Goal: Task Accomplishment & Management: Use online tool/utility

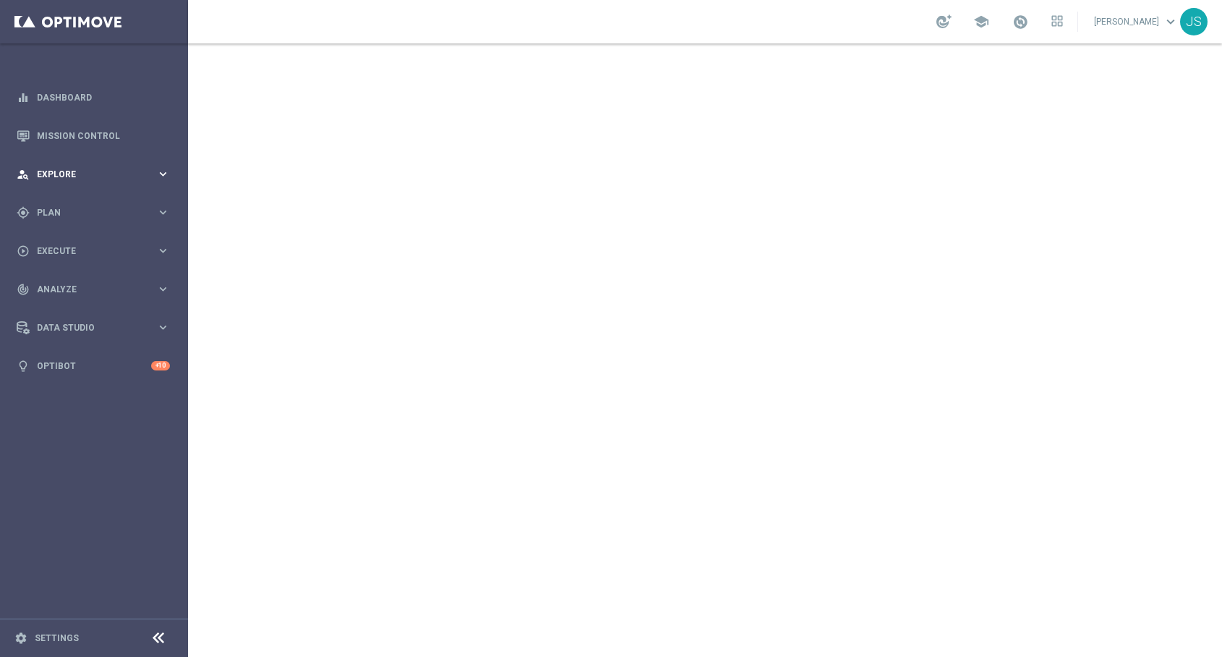
click at [156, 182] on div "person_search Explore keyboard_arrow_right" at bounding box center [93, 174] width 187 height 38
click at [156, 383] on icon "keyboard_arrow_right" at bounding box center [163, 386] width 14 height 14
click at [90, 287] on span "Templates" at bounding box center [89, 285] width 103 height 9
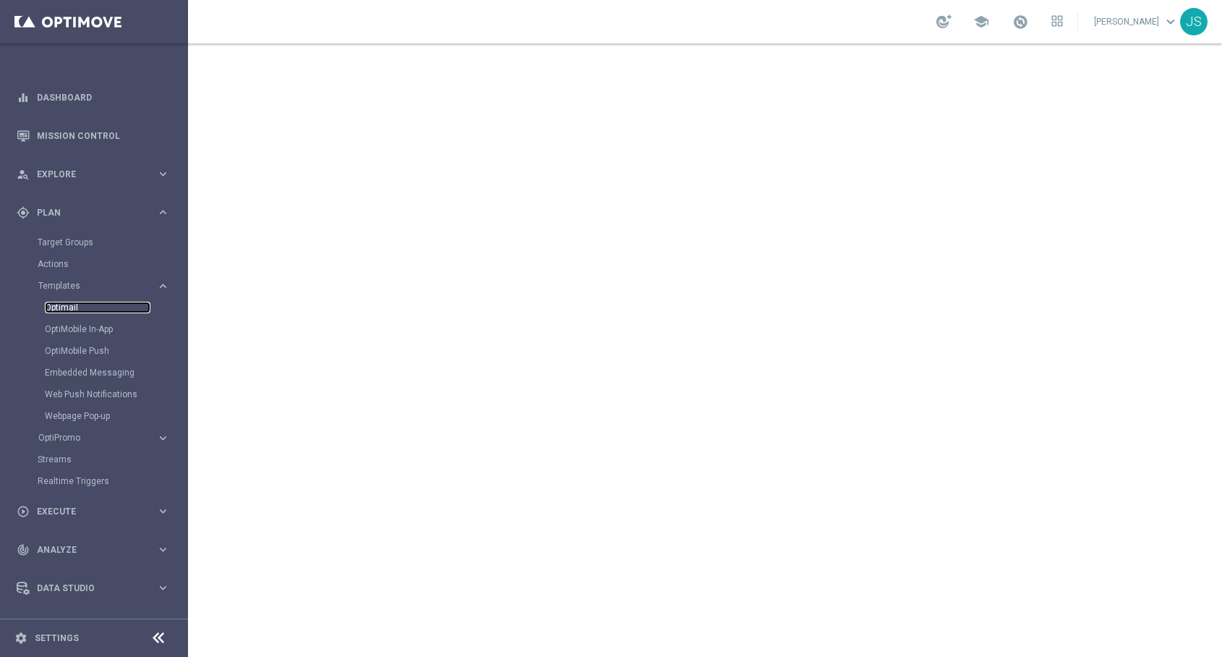
click at [81, 307] on link "Optimail" at bounding box center [98, 308] width 106 height 12
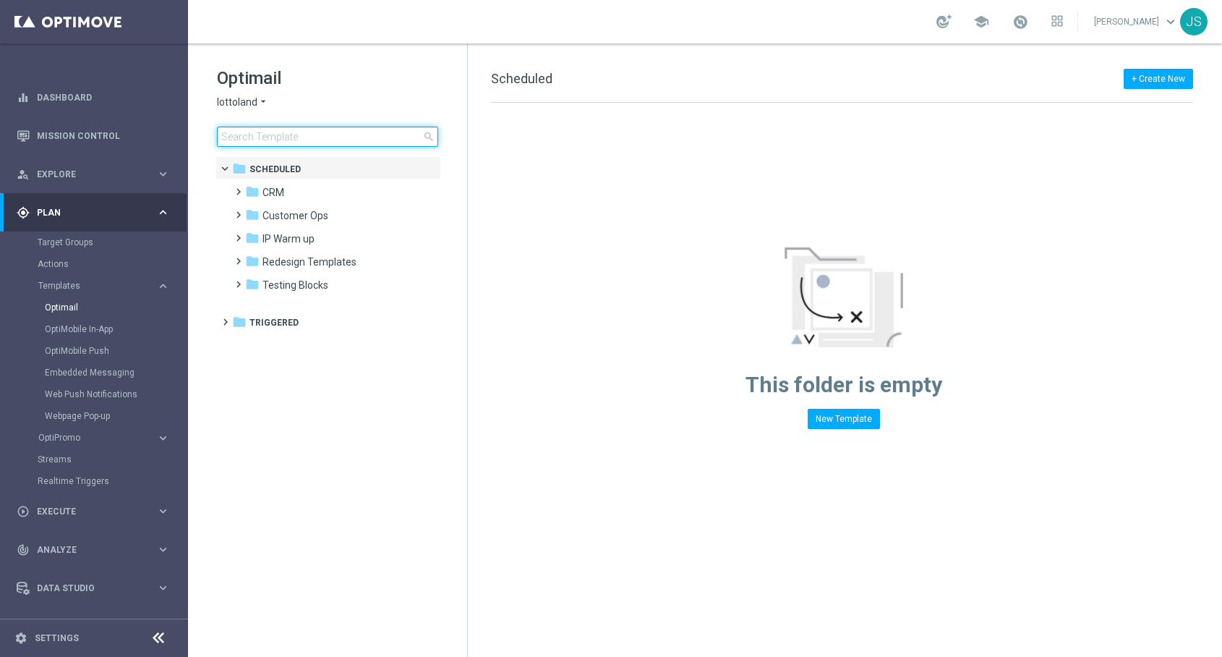
click at [367, 139] on input at bounding box center [327, 137] width 221 height 20
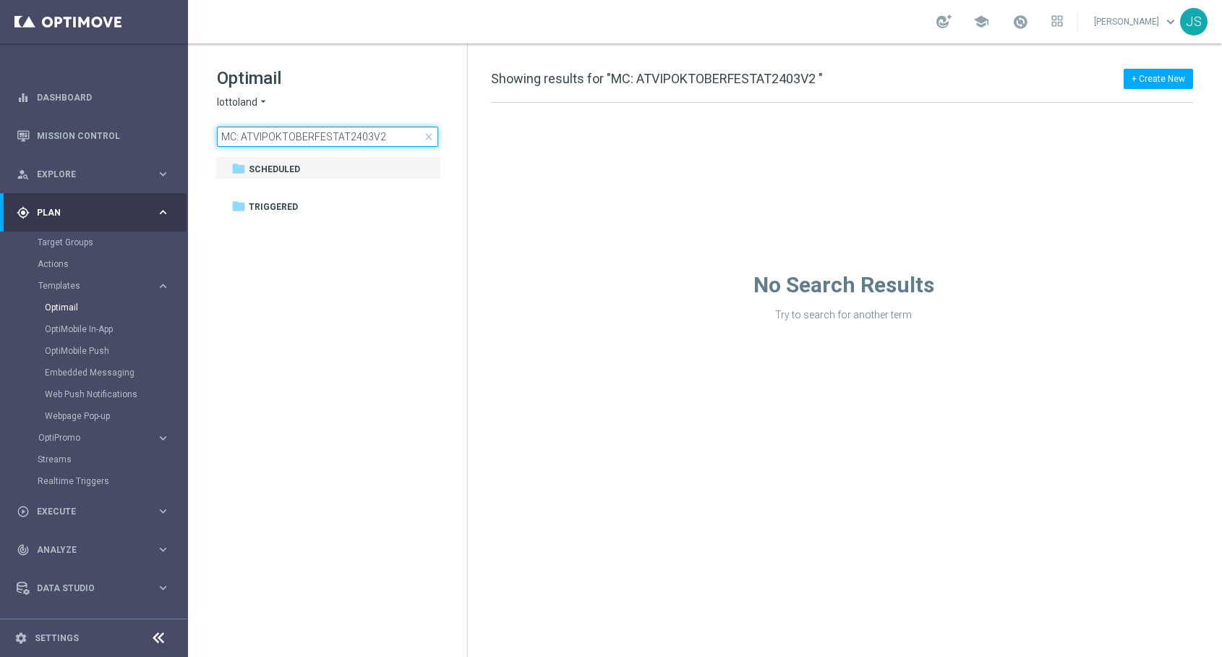
type input "MC: ATVIPOKTOBERFESTAT2403V2"
click at [366, 136] on input "MC: ATVIPOKTOBERFESTAT2403V2" at bounding box center [327, 137] width 221 height 20
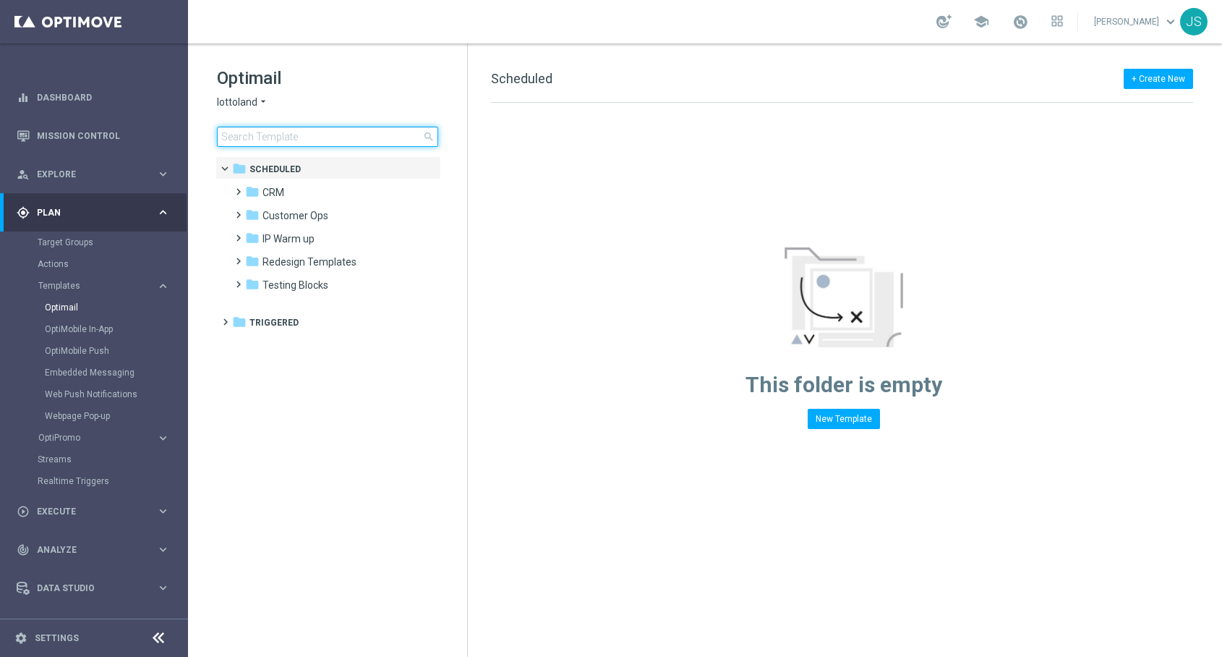
click at [380, 137] on input at bounding box center [327, 137] width 221 height 20
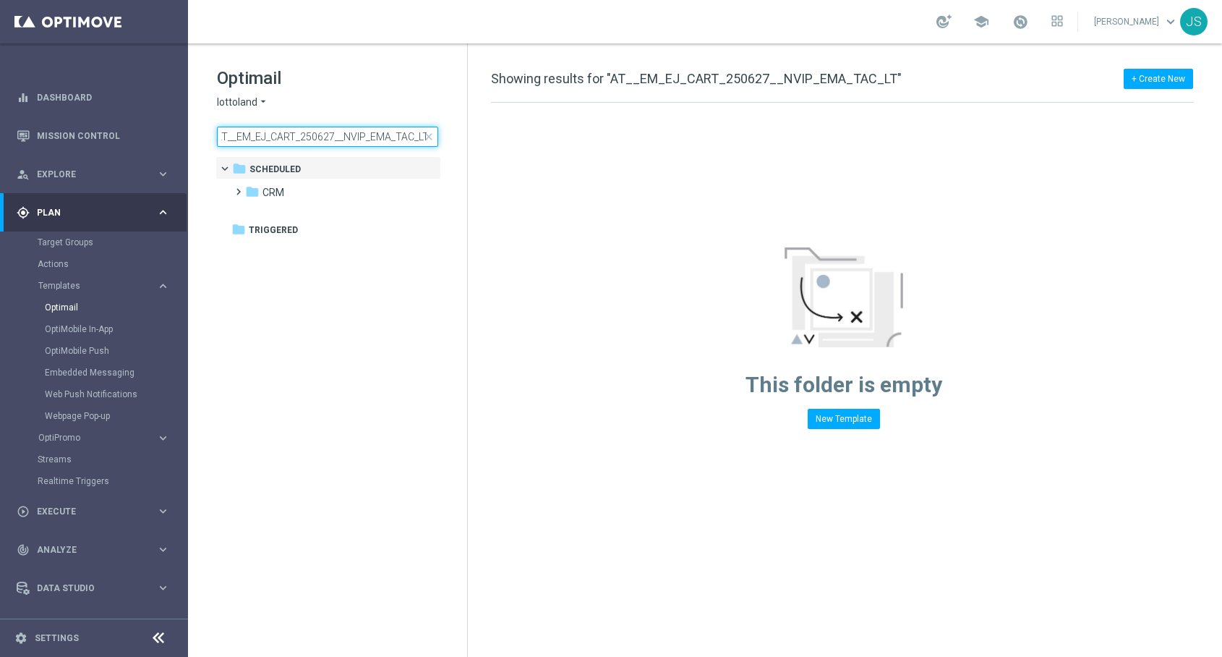
type input "AT__EM_EJ_CART_250627__NVIP_EMA_TAC_LT"
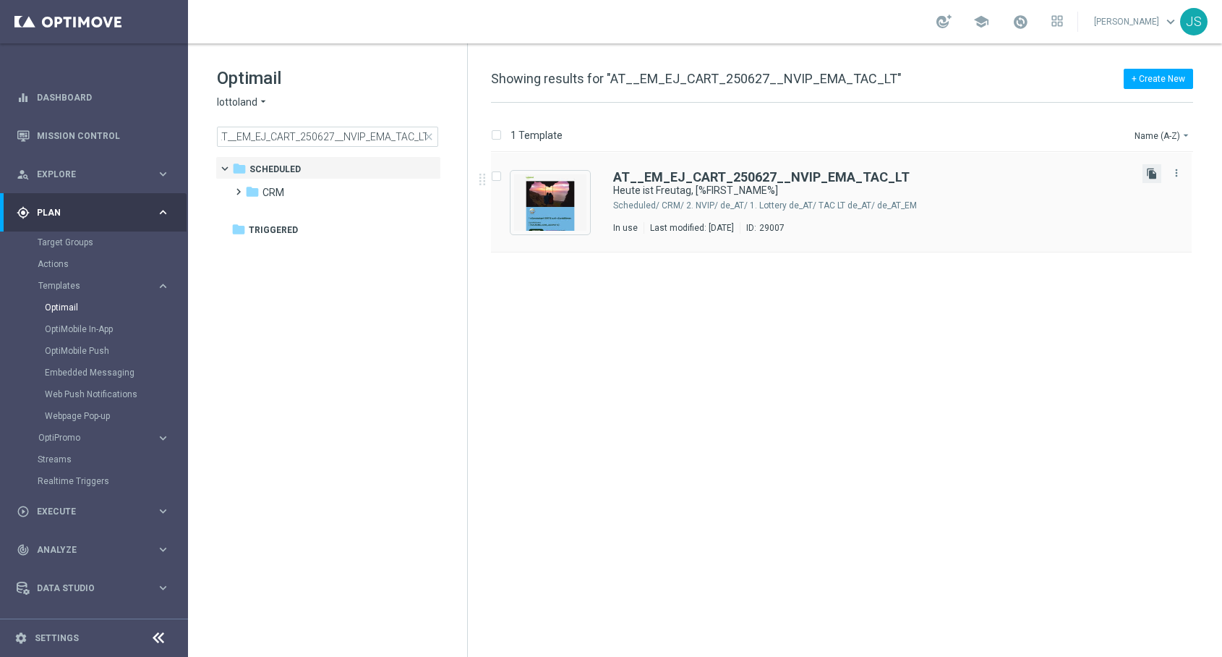
click at [1149, 177] on icon "file_copy" at bounding box center [1153, 174] width 12 height 12
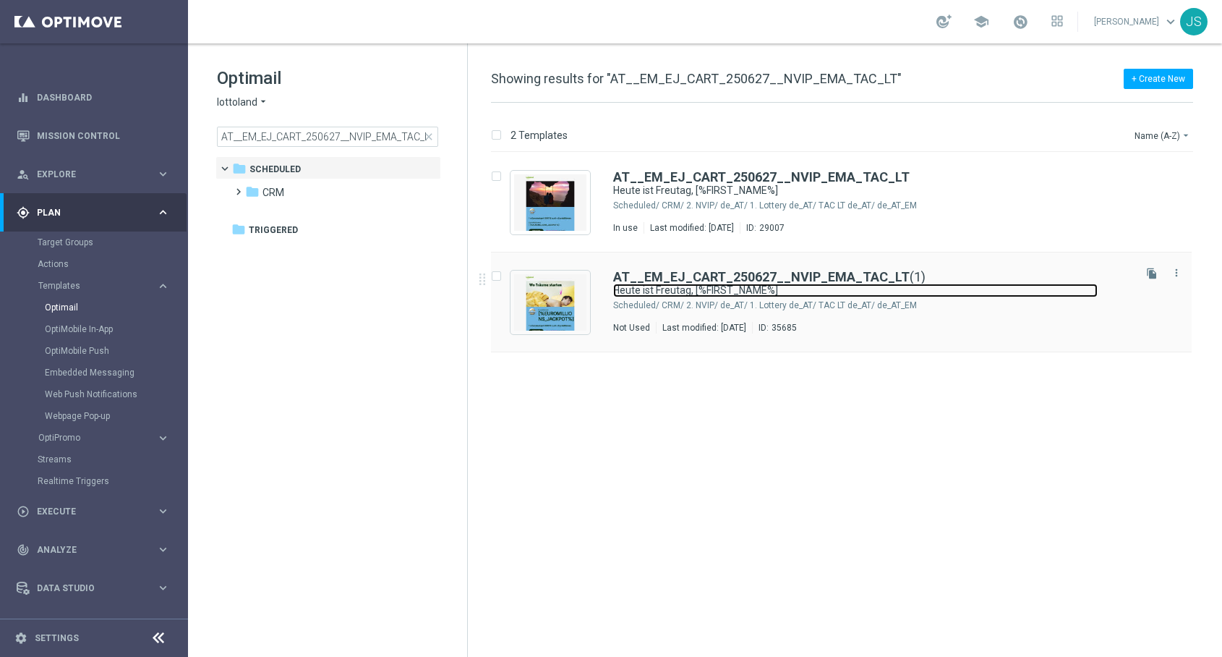
click at [703, 285] on link "Heute ist Freutag, [%FIRST_NAME%]" at bounding box center [855, 291] width 485 height 14
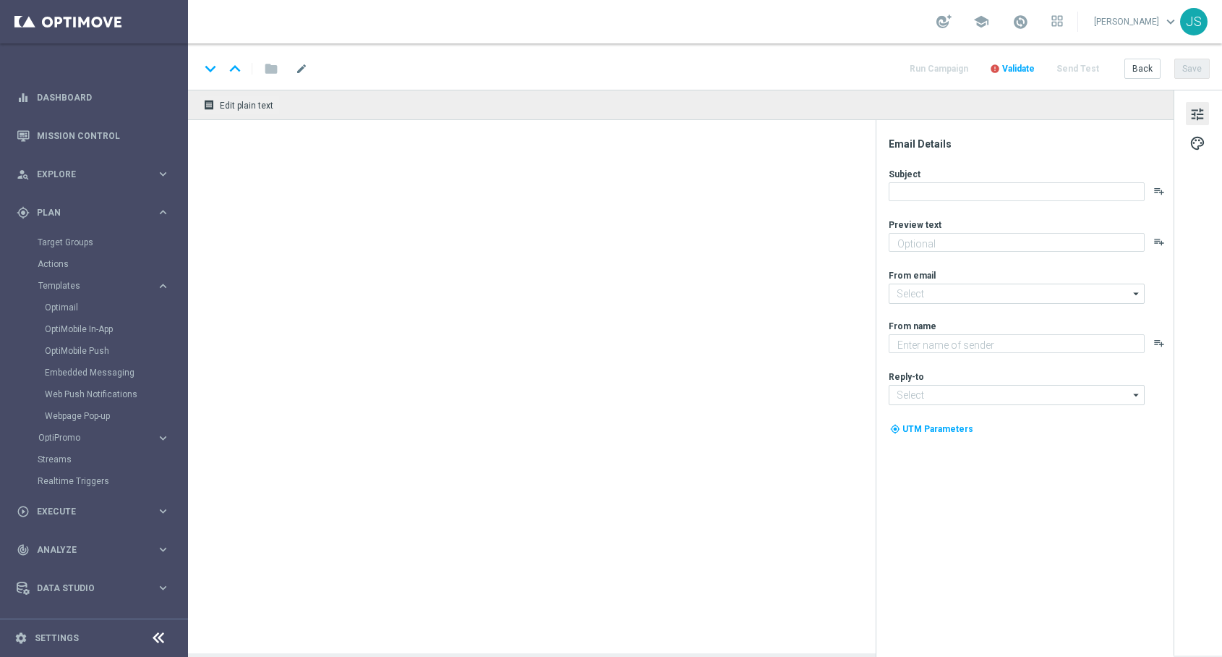
type textarea "Hol dir EuroJackpot GRATIS zu EuroMillionen."
type input "[EMAIL_ADDRESS][DOMAIN_NAME]"
type textarea "Lottoland"
type input "[EMAIL_ADDRESS][DOMAIN_NAME]"
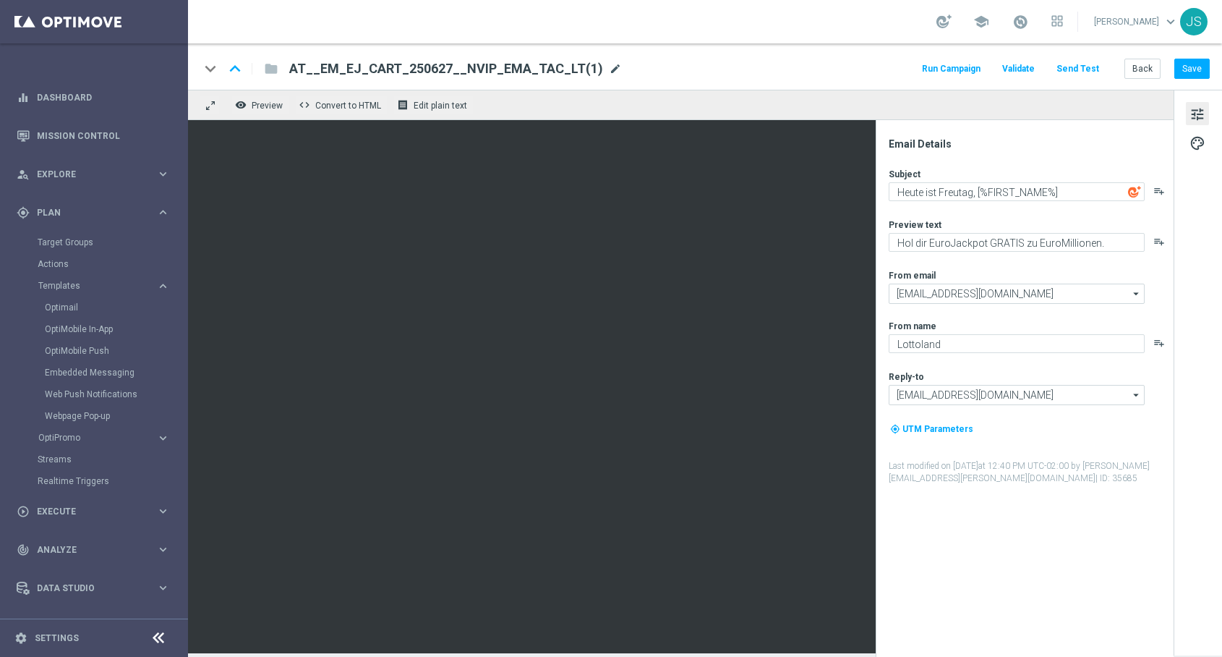
click at [609, 68] on span "mode_edit" at bounding box center [615, 68] width 13 height 13
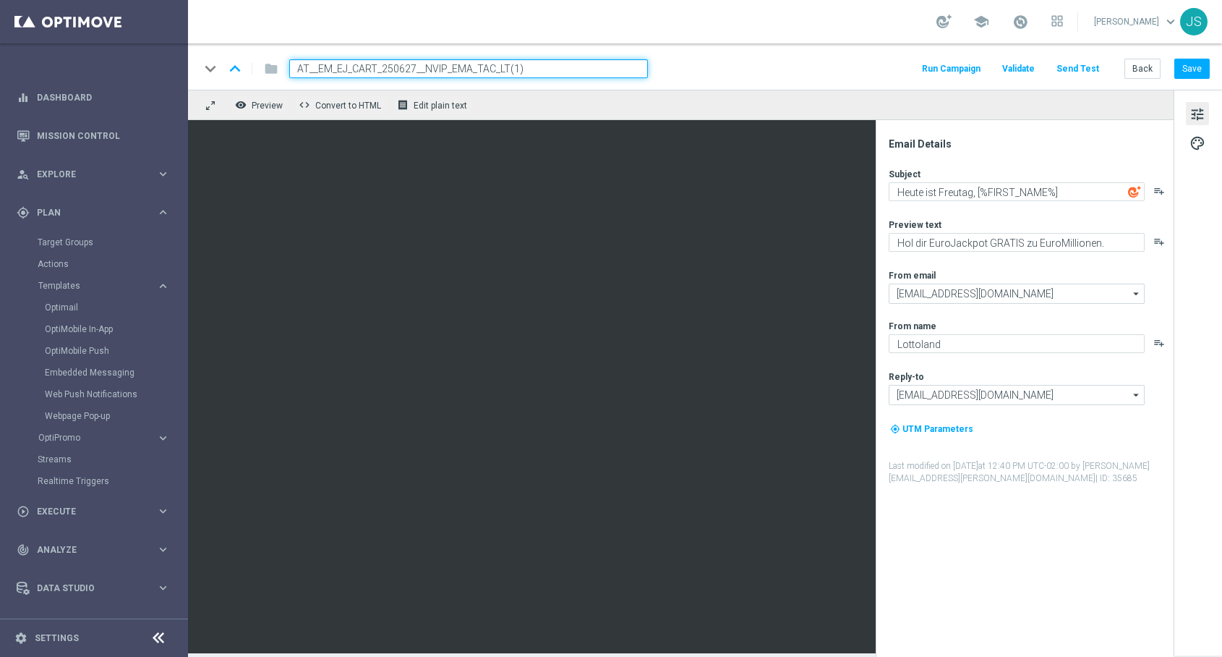
click at [549, 67] on input "AT__EM_EJ_CART_250627__NVIP_EMA_TAC_LT(1)" at bounding box center [468, 68] width 359 height 19
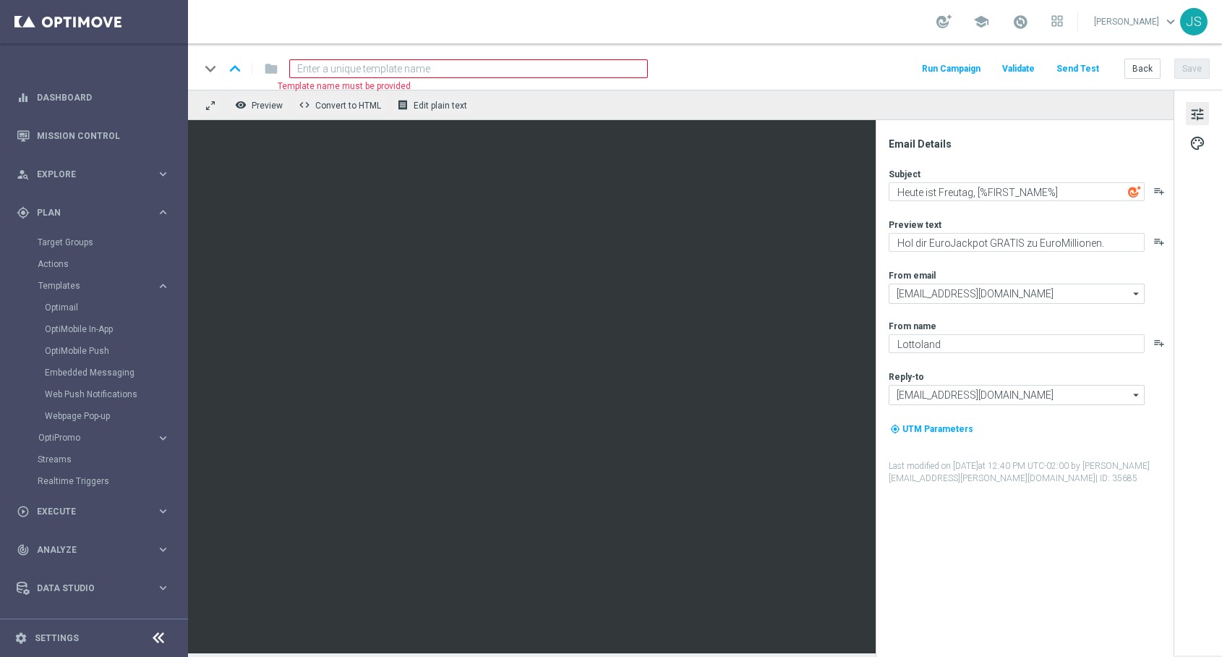
paste input "AT__EM_ACTIVE_250916__NVIP_EMA_TAC_LT"
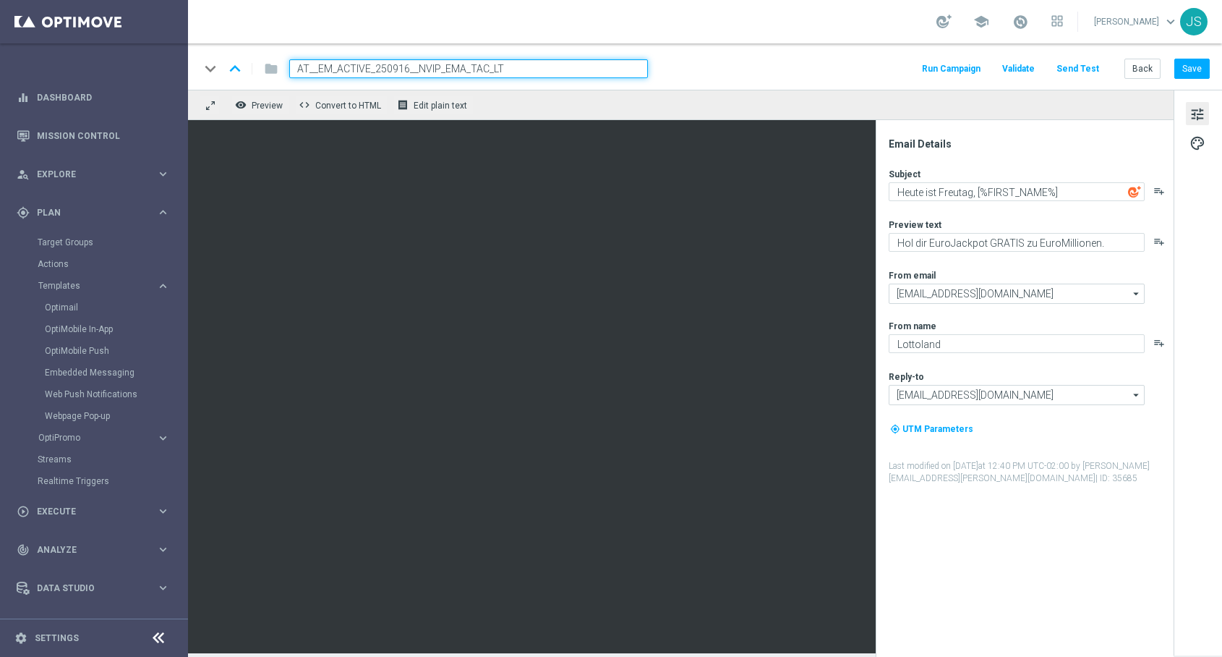
type input "AT__EM_ACTIVE_250916__NVIP_EMA_TAC_LT"
click at [713, 93] on div "remove_red_eye Preview code Convert to HTML receipt Edit plain text" at bounding box center [681, 105] width 986 height 30
click at [733, 62] on div "keyboard_arrow_down keyboard_arrow_up folder AT__EM_ACTIVE_250916__NVIP_EMA_TAC…" at bounding box center [705, 68] width 1011 height 19
click at [731, 33] on div "school [PERSON_NAME] keyboard_arrow_down JS" at bounding box center [705, 21] width 1034 height 43
click at [958, 198] on textarea "Heute ist Freutag, [%FIRST_NAME%]" at bounding box center [1017, 191] width 256 height 19
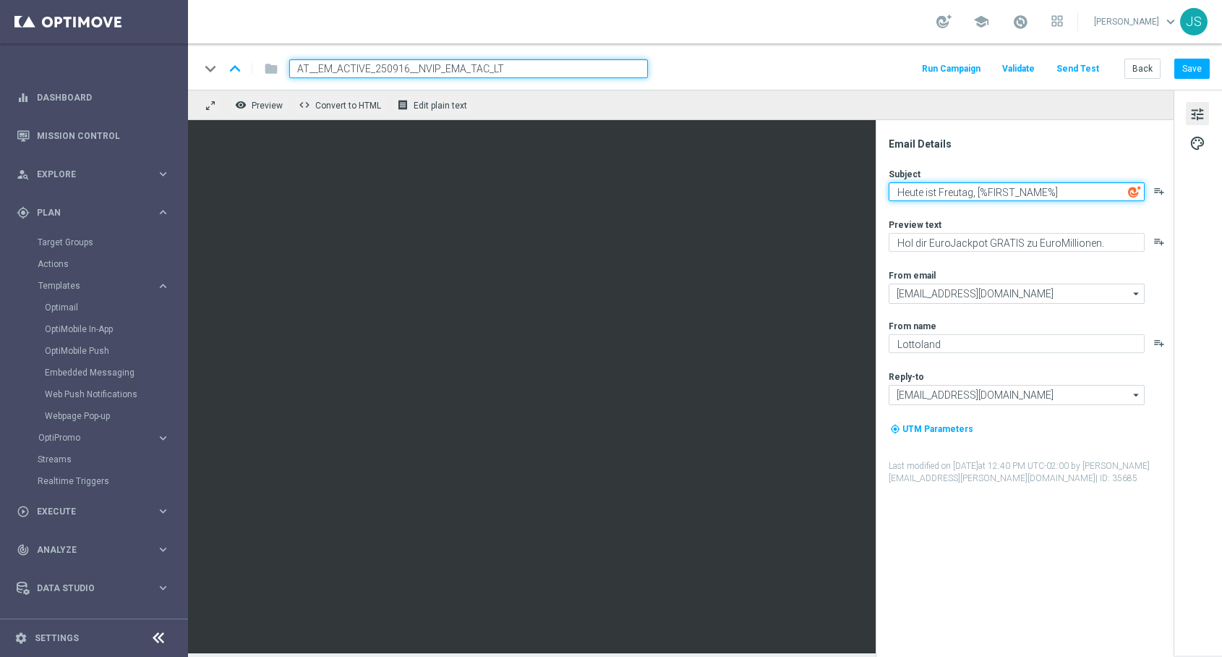
click at [974, 189] on textarea "Heute ist Freutag, [%FIRST_NAME%]" at bounding box center [1017, 191] width 256 height 19
click at [813, 93] on div "remove_red_eye Preview code Convert to HTML receipt Edit plain text" at bounding box center [681, 105] width 986 height 30
click at [620, 63] on input "AT__EM_ACTIVE_250916__NVIP_EMA_TAC_LT" at bounding box center [468, 68] width 359 height 19
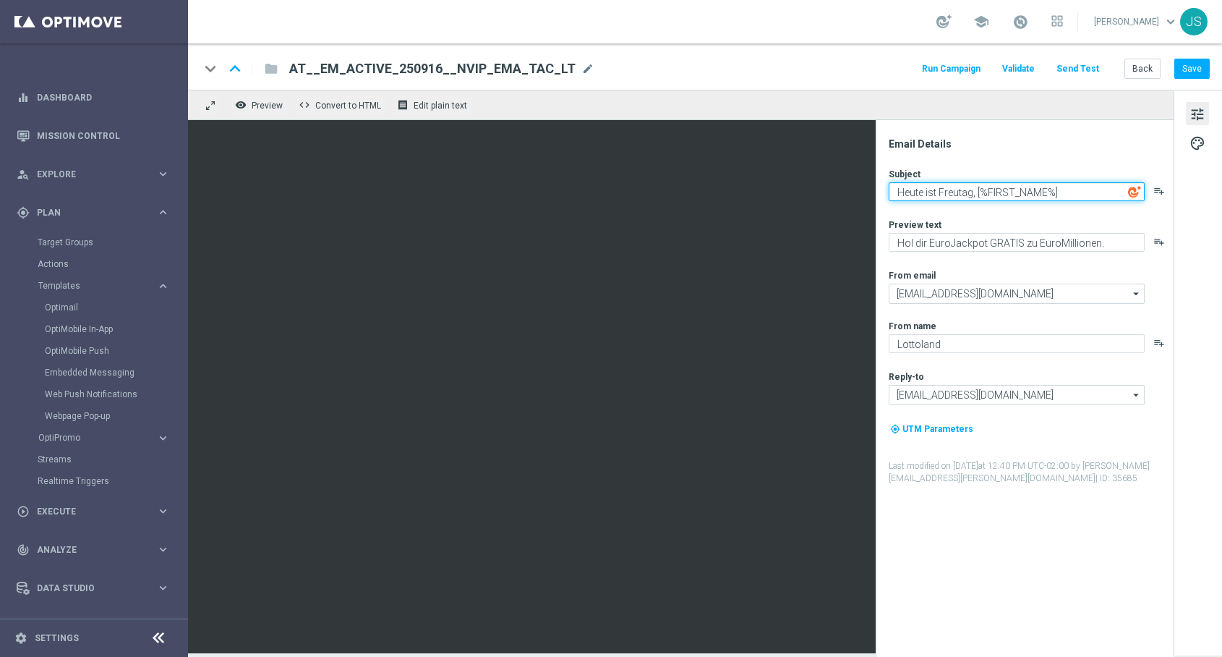
click at [1020, 191] on textarea "Heute ist Freutag, [%FIRST_NAME%]" at bounding box center [1017, 191] width 256 height 19
paste textarea "Dein Schnäppchen am Dienstag, [%FIRST_NAME%]"
type textarea "Dein Schnäppchen am Dienstag, [%FIRST_NAME%]"
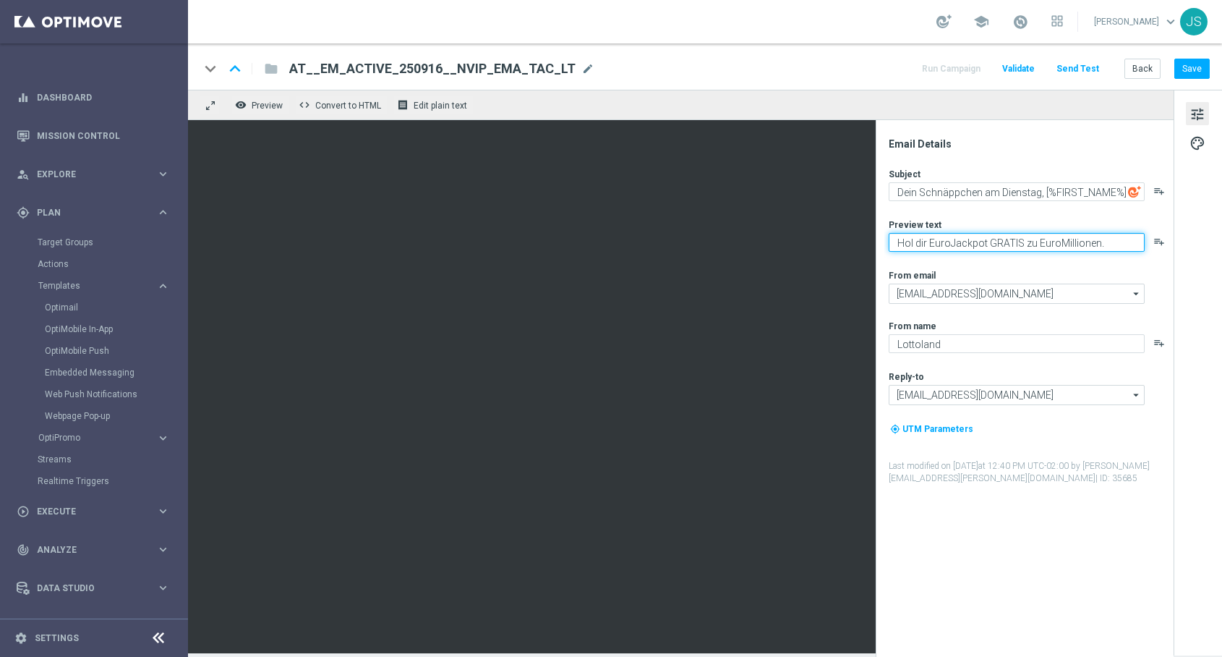
click at [1086, 239] on textarea "Hol dir EuroJackpot GRATIS zu EuroMillionen." at bounding box center [1017, 242] width 256 height 19
click at [1135, 247] on textarea "Hol dir EuroJackpot GRATIS zu EuroMillionen." at bounding box center [1017, 242] width 256 height 19
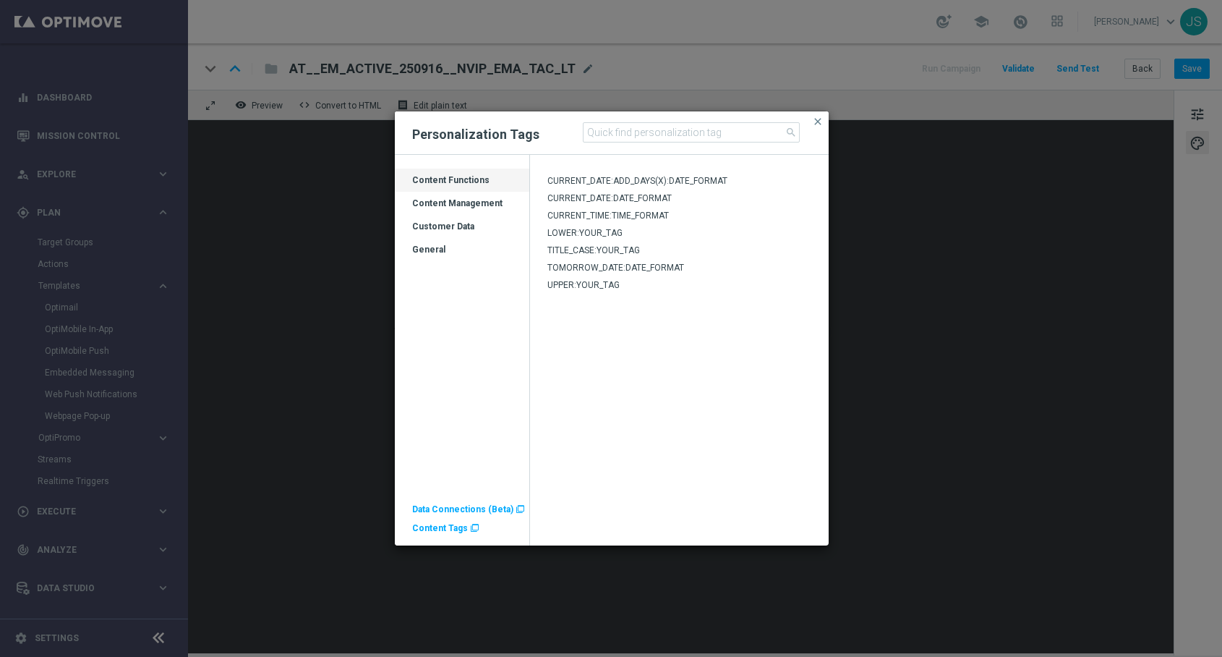
click at [433, 528] on span "Content Tags" at bounding box center [440, 528] width 56 height 10
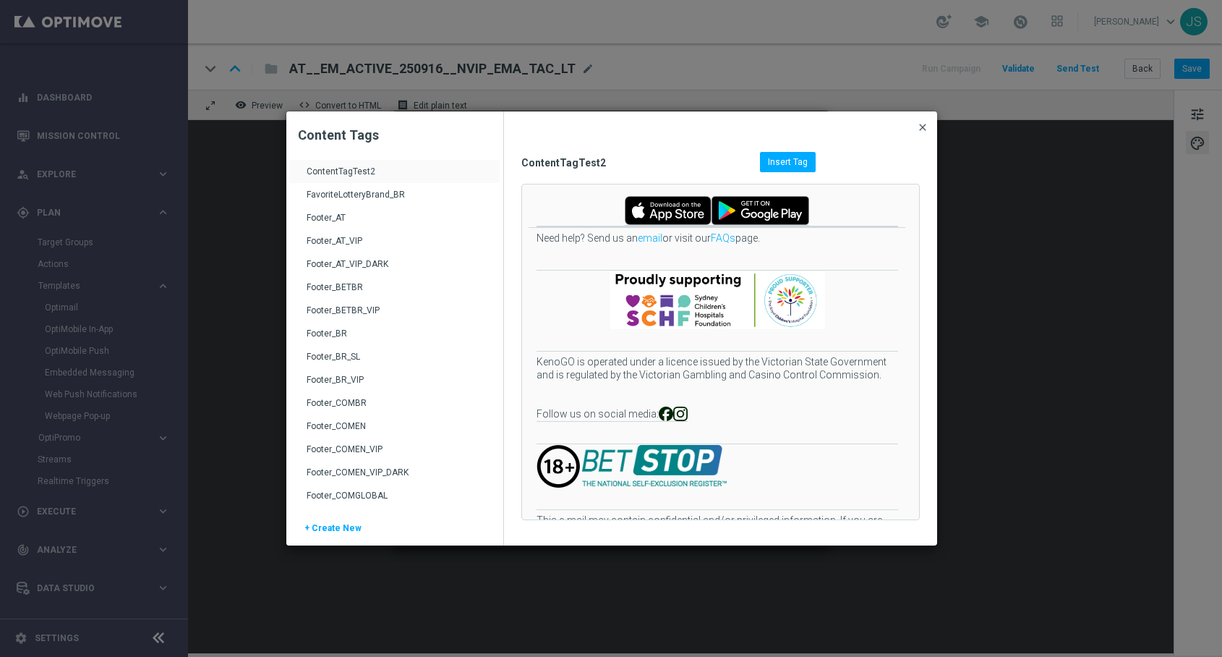
click at [922, 130] on span "close" at bounding box center [923, 128] width 12 height 12
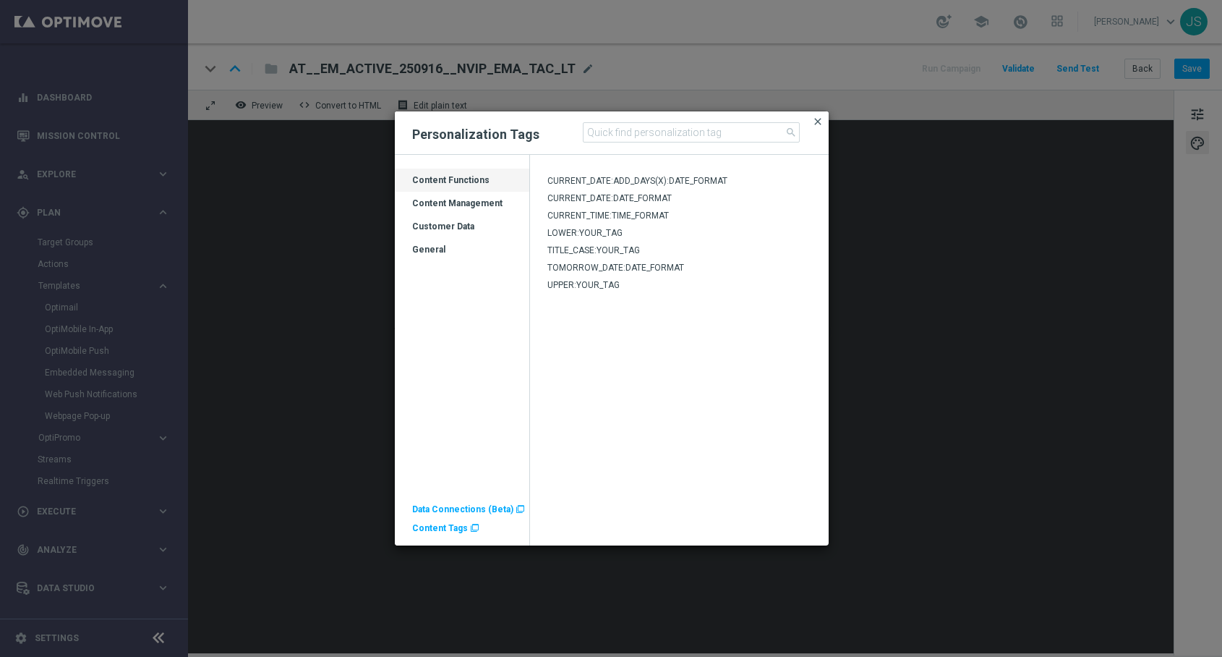
click at [817, 122] on span "close" at bounding box center [818, 122] width 12 height 12
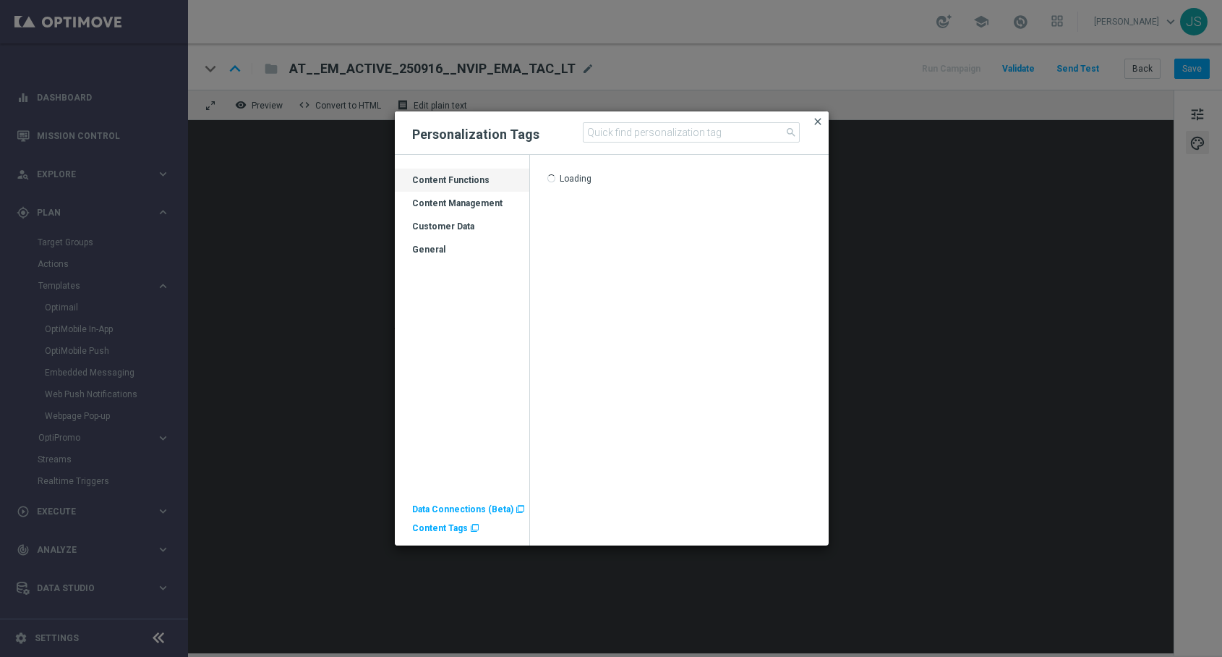
click at [817, 123] on span "close" at bounding box center [818, 122] width 12 height 12
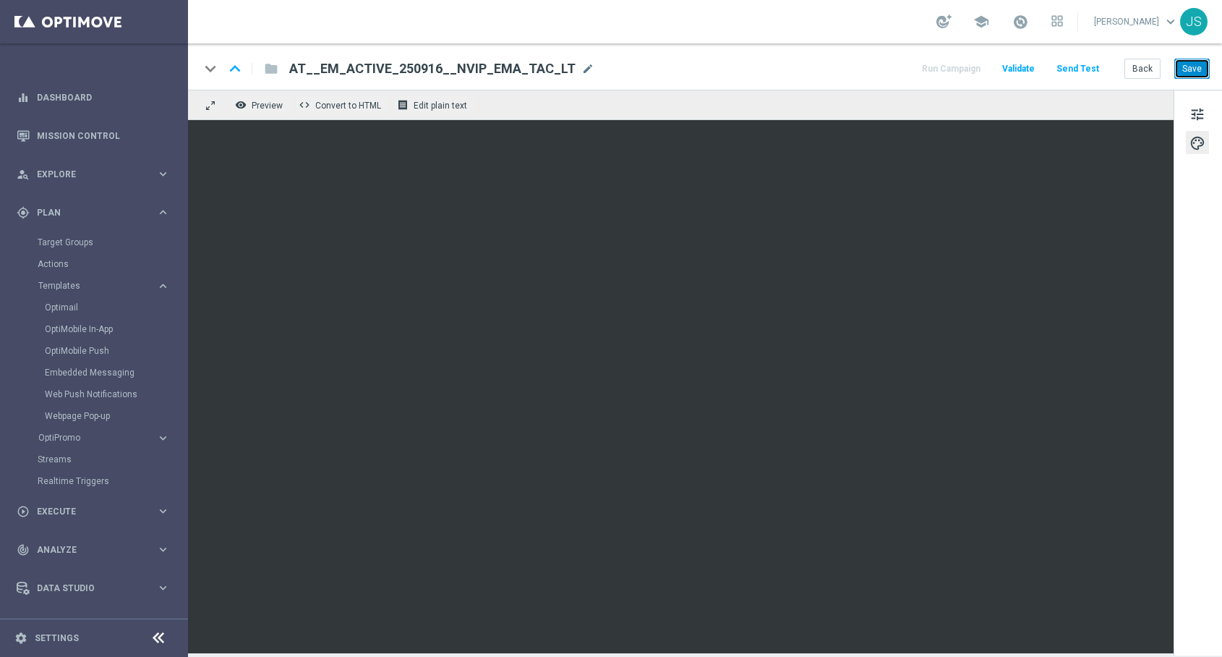
click at [1194, 72] on button "Save" at bounding box center [1192, 69] width 35 height 20
click at [1200, 75] on button "Save" at bounding box center [1192, 69] width 35 height 20
click at [1188, 68] on button "Save" at bounding box center [1192, 69] width 35 height 20
click at [1202, 64] on button "Save" at bounding box center [1192, 69] width 35 height 20
click at [1194, 67] on button "Save" at bounding box center [1192, 69] width 35 height 20
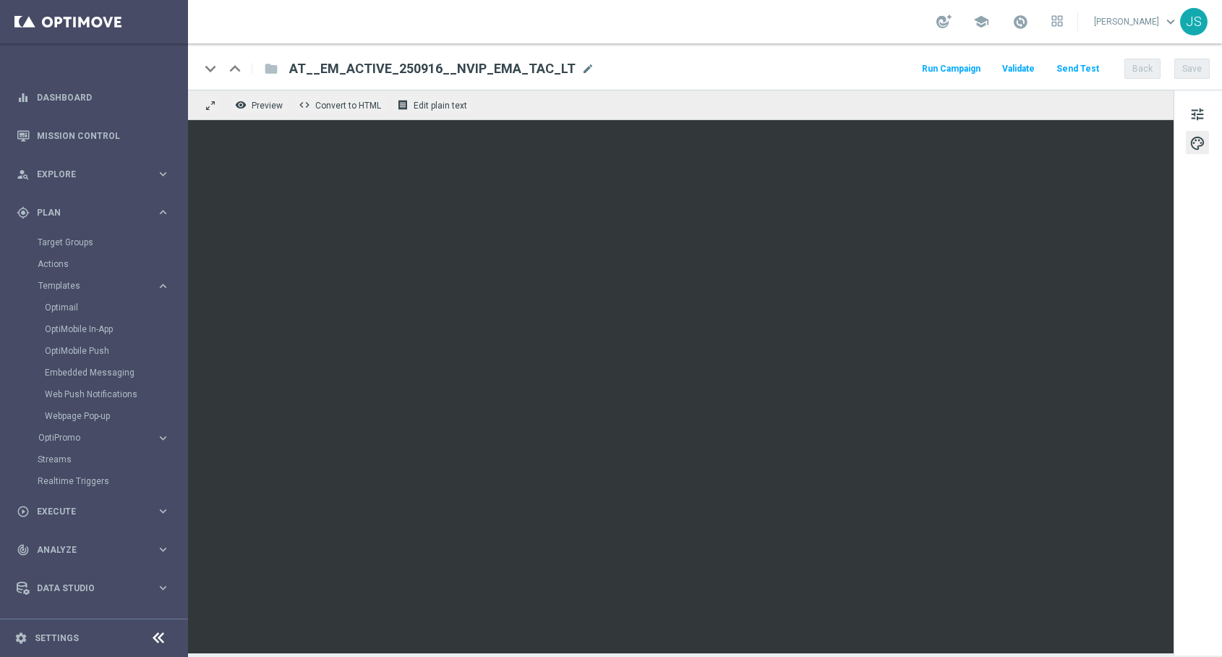
click at [1080, 70] on button "Send Test" at bounding box center [1078, 69] width 47 height 20
click at [1085, 69] on button "Send Test" at bounding box center [1078, 69] width 47 height 20
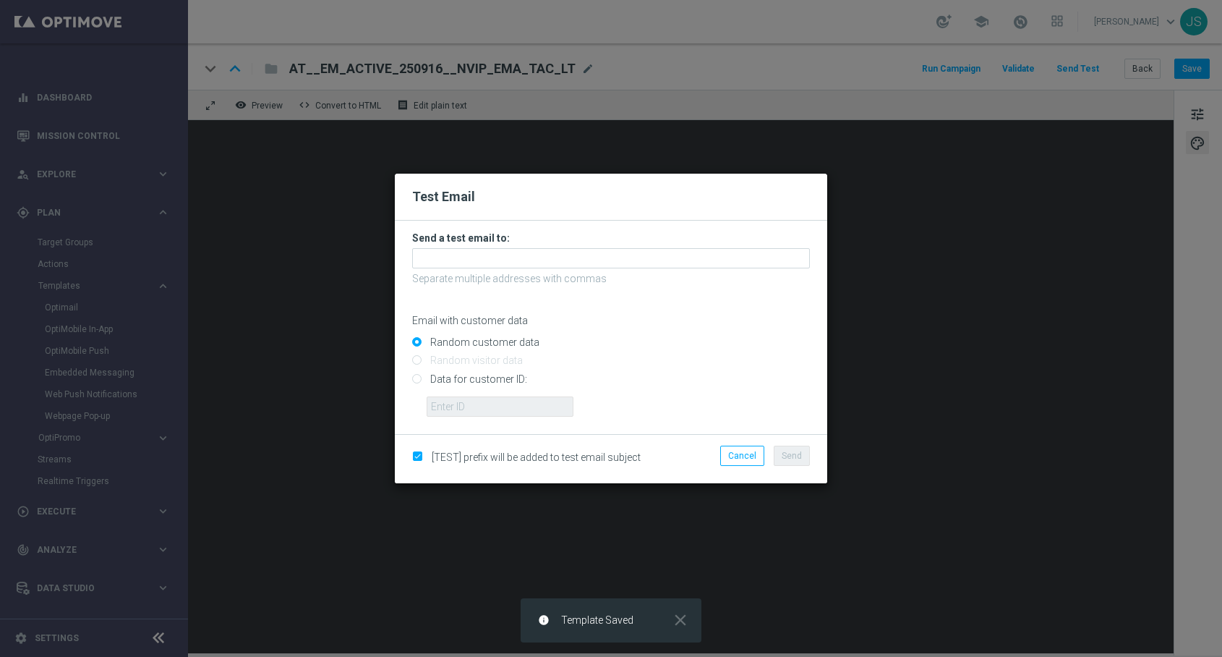
click at [543, 247] on form "Send a test email to: Separate multiple addresses with commas Email with custom…" at bounding box center [611, 323] width 398 height 185
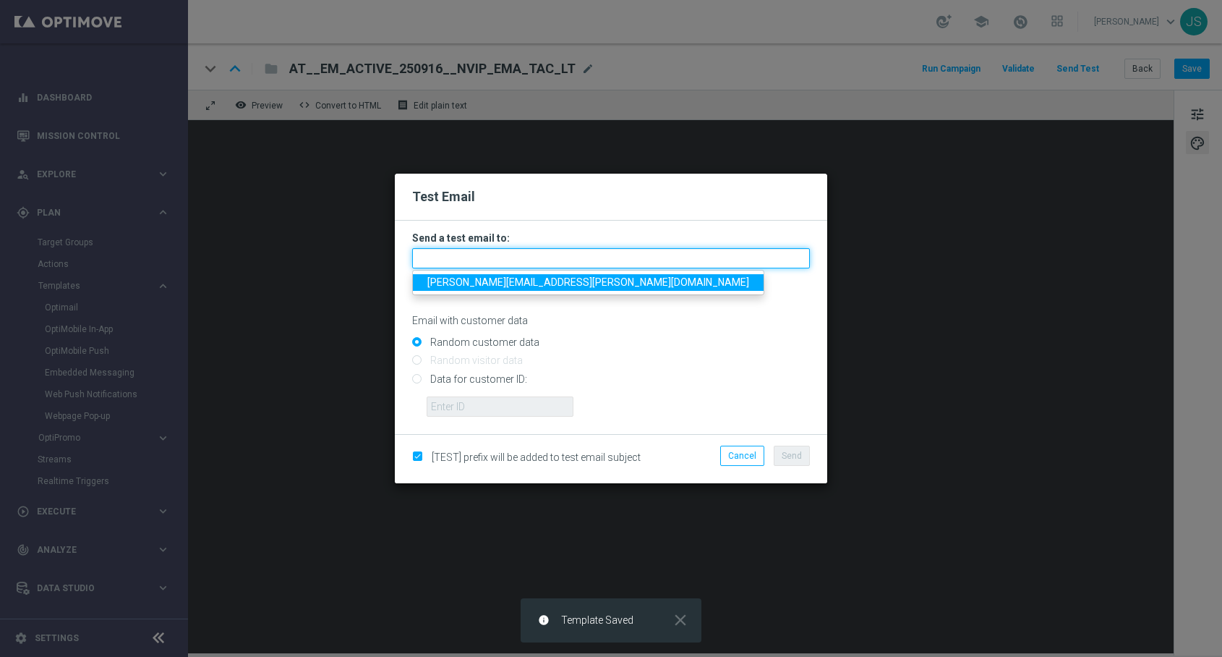
click at [540, 257] on input "text" at bounding box center [611, 258] width 398 height 20
type input "[PERSON_NAME][EMAIL_ADDRESS][PERSON_NAME][DOMAIN_NAME]"
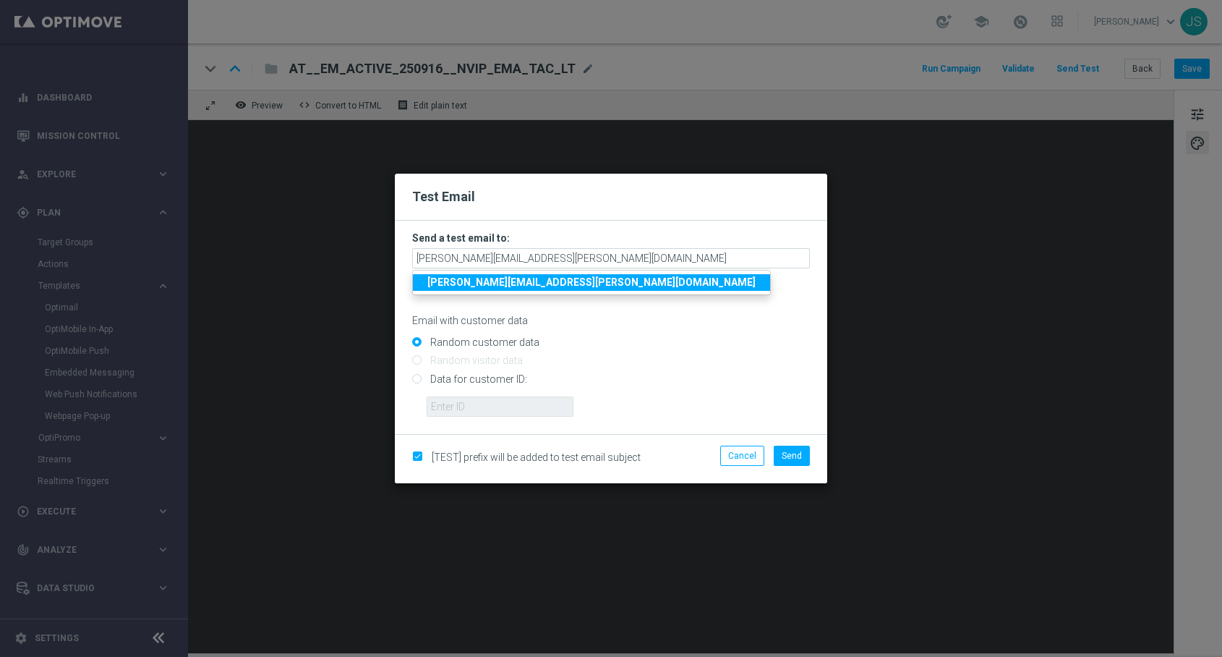
drag, startPoint x: 467, startPoint y: 378, endPoint x: 464, endPoint y: 326, distance: 52.2
click at [464, 328] on form "Send a test email to: [PERSON_NAME][EMAIL_ADDRESS][PERSON_NAME][DOMAIN_NAME] [P…" at bounding box center [611, 323] width 398 height 185
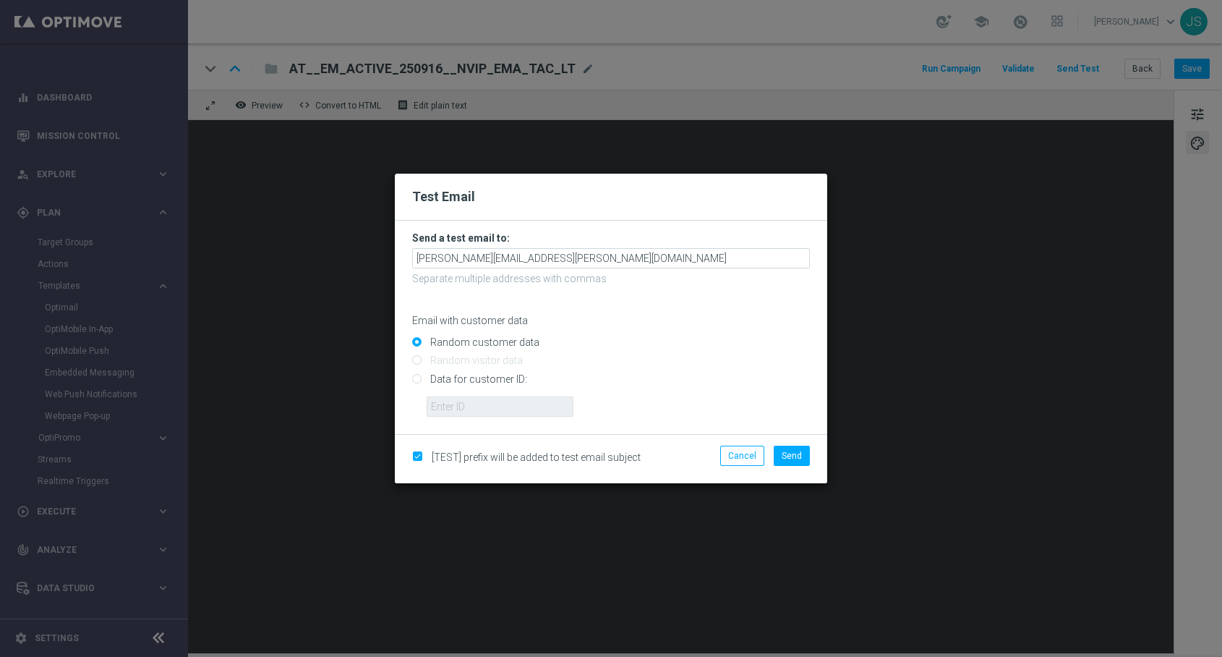
click at [429, 378] on input "Data for customer ID:" at bounding box center [611, 385] width 398 height 20
radio input "true"
click at [502, 402] on input "text" at bounding box center [500, 406] width 147 height 20
paste input "224495972"
type input "224495972"
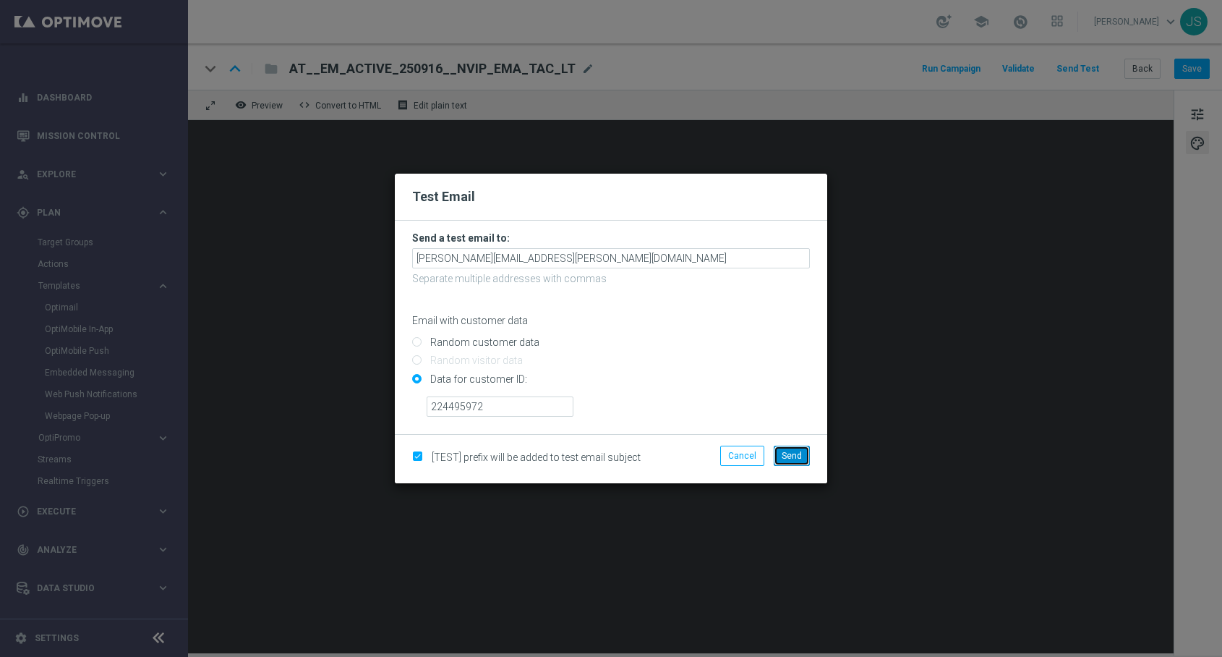
click at [776, 456] on button "Send" at bounding box center [792, 456] width 36 height 20
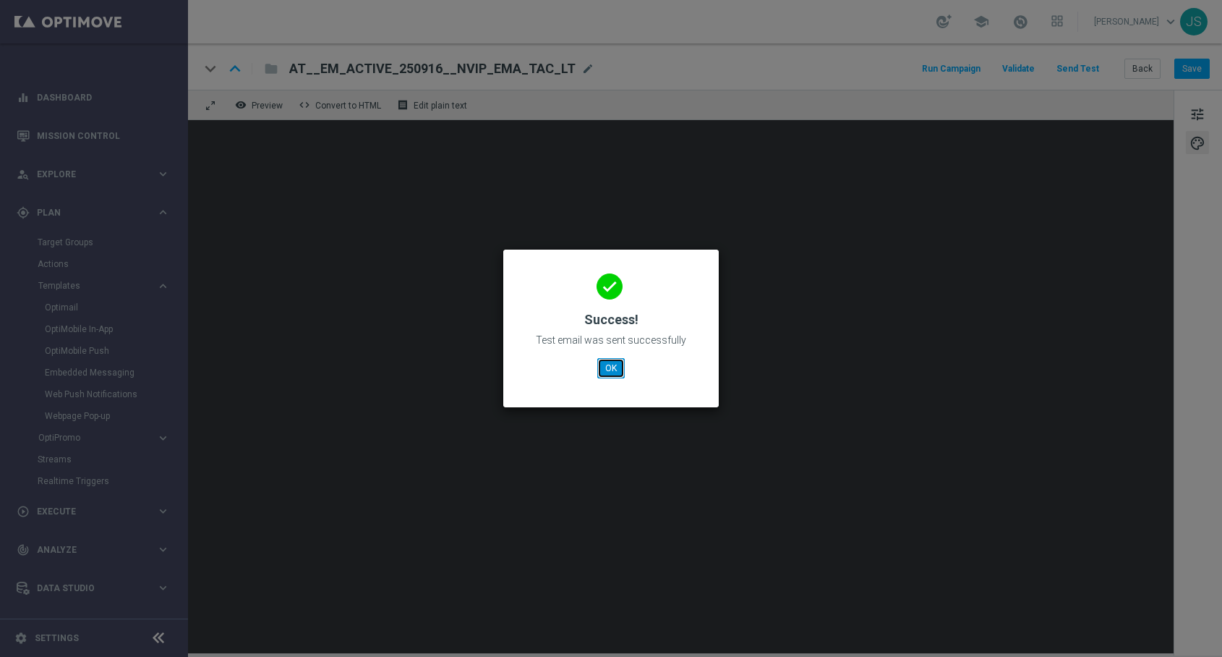
click at [611, 374] on button "OK" at bounding box center [611, 368] width 27 height 20
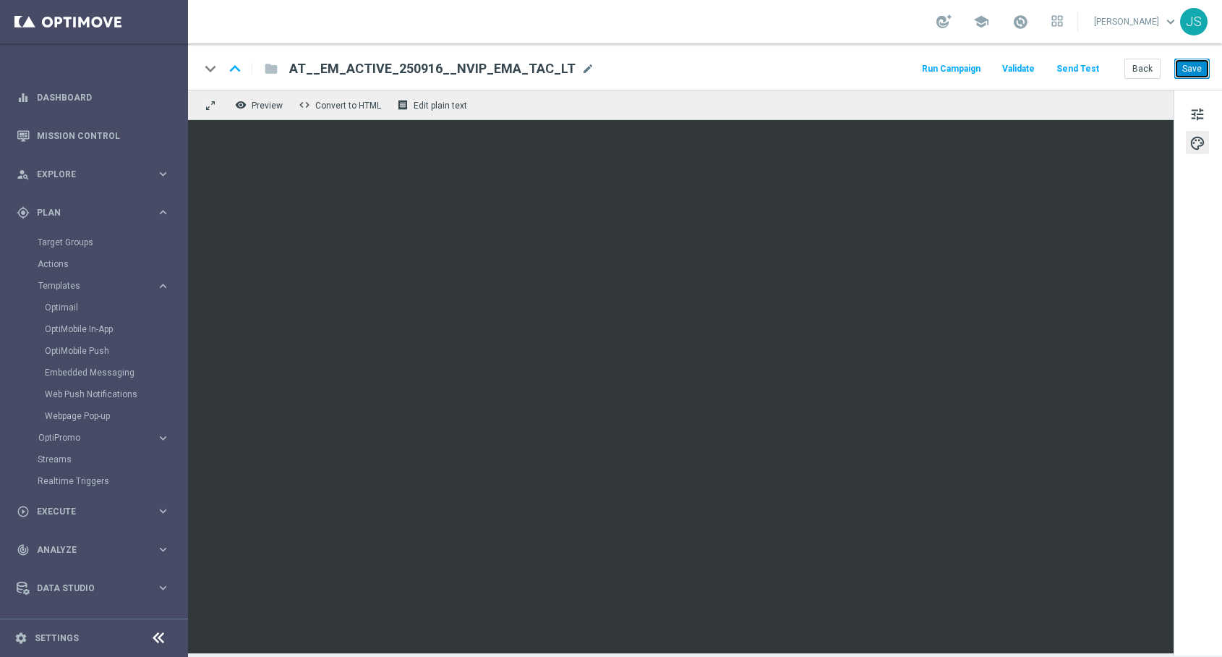
click at [1190, 69] on button "Save" at bounding box center [1192, 69] width 35 height 20
click at [422, 52] on div "keyboard_arrow_down keyboard_arrow_up folder AT__EM_ACTIVE_250916__NVIP_EMA_TAC…" at bounding box center [705, 66] width 1034 height 46
click at [422, 59] on div "AT__EM_ACTIVE_250916__NVIP_EMA_TAC_LT mode_edit" at bounding box center [441, 68] width 305 height 19
click at [0, 0] on input "AT__EM_ACTIVE_250916__NVIP_EMA_TAC_LT" at bounding box center [0, 0] width 0 height 0
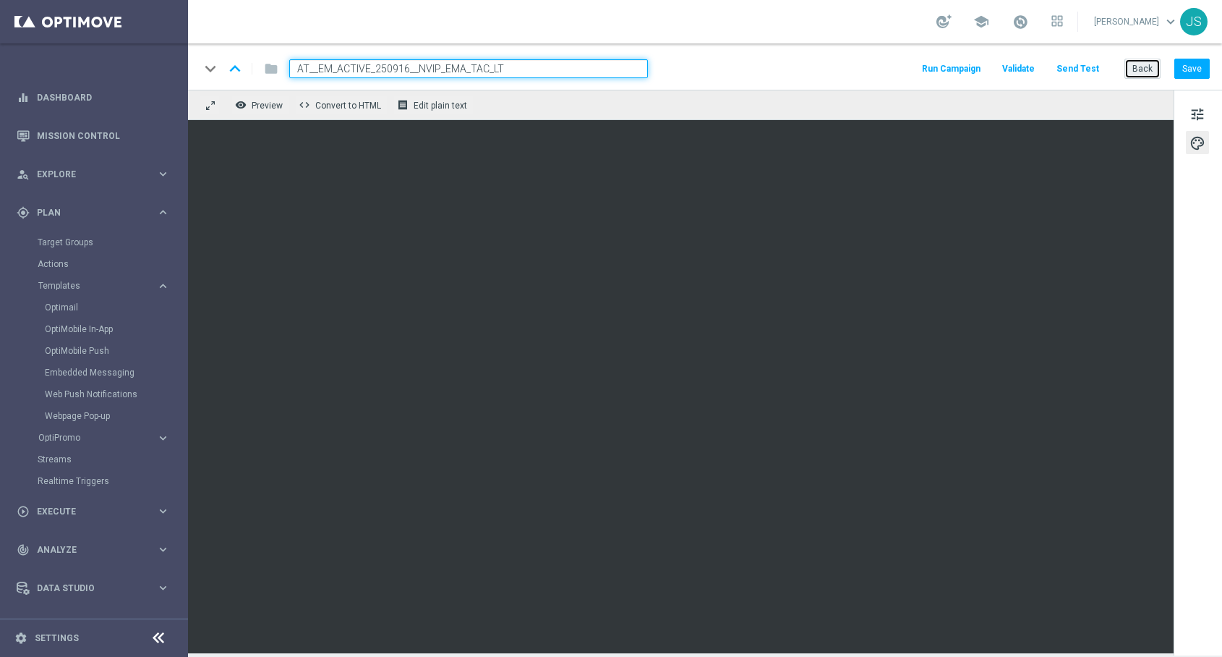
click at [1151, 65] on button "Back" at bounding box center [1143, 69] width 36 height 20
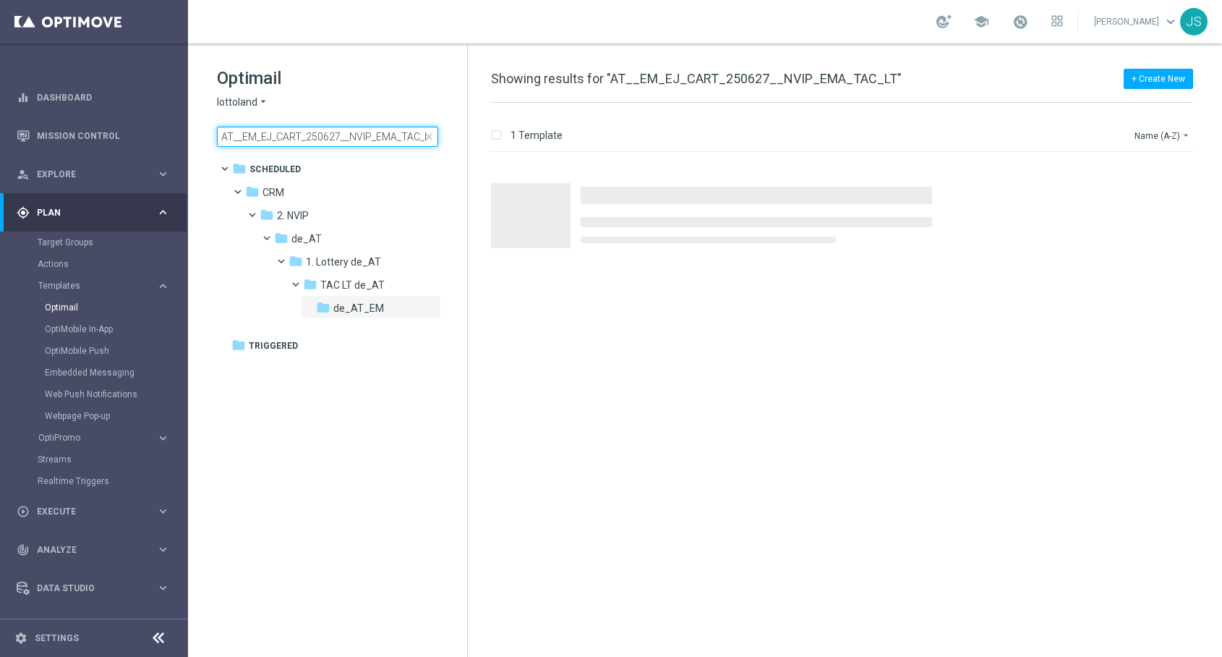
click at [386, 137] on input "AT__EM_EJ_CART_250627__NVIP_EMA_TAC_LT" at bounding box center [327, 137] width 221 height 20
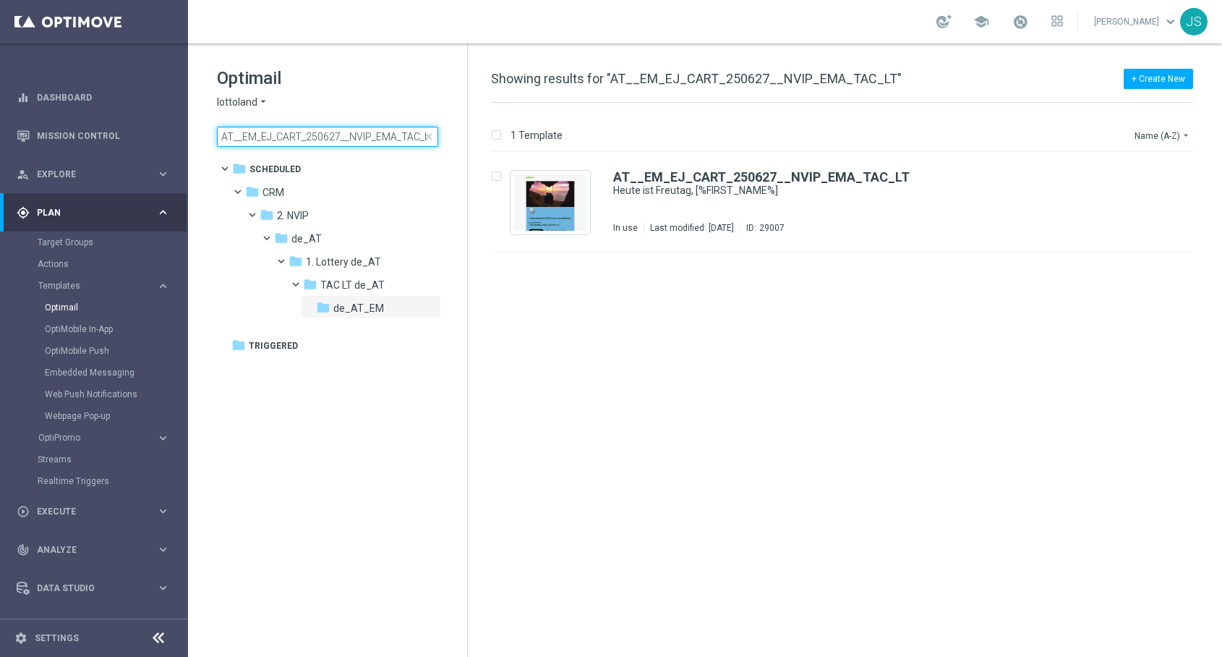
click at [386, 137] on input "AT__EM_EJ_CART_250627__NVIP_EMA_TAC_LT" at bounding box center [327, 137] width 221 height 20
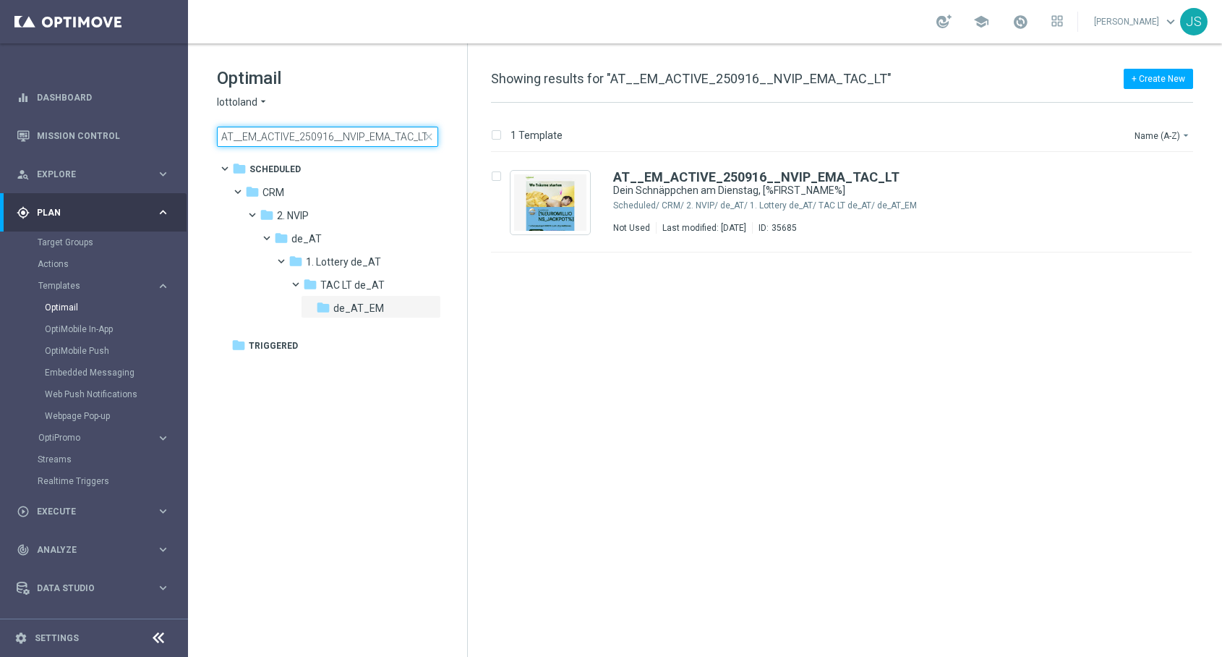
type input "AT__EM_ACTIVE_250916__NVIP_EMA_TAC_LT"
click at [328, 138] on input "AT__EM_ACTIVE_250916__NVIP_EMA_TAC_LT" at bounding box center [327, 137] width 221 height 20
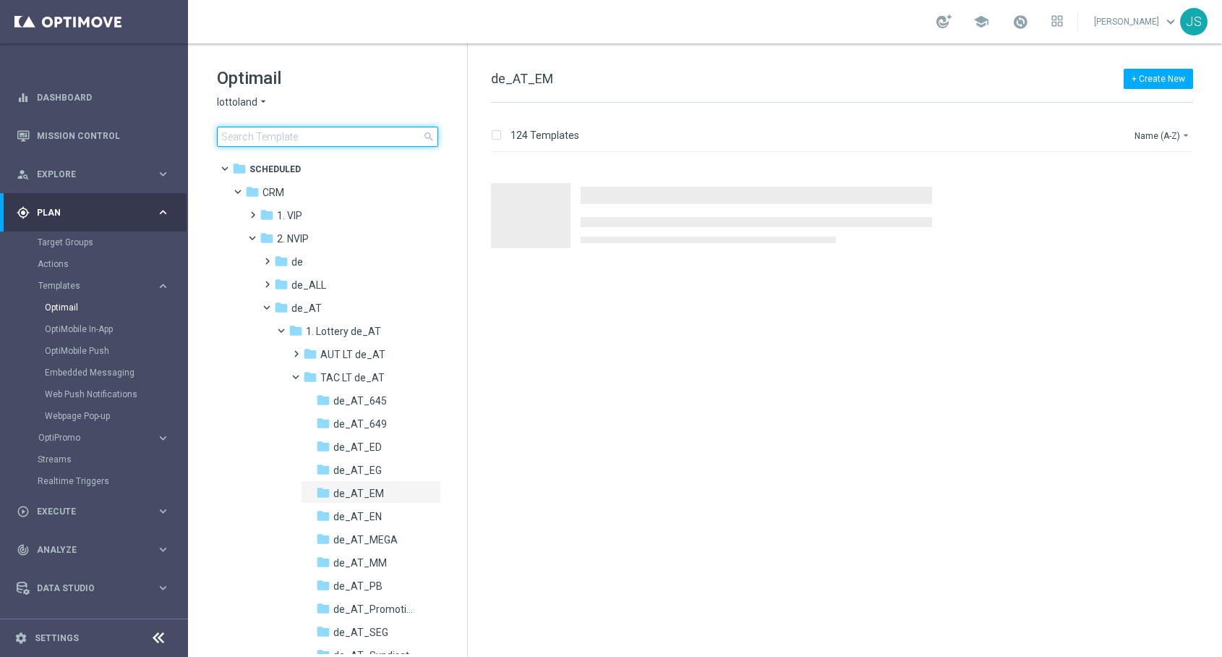
type input "AT__EM_ACTIVE_250916__NVIP_EMA_TAC_LT"
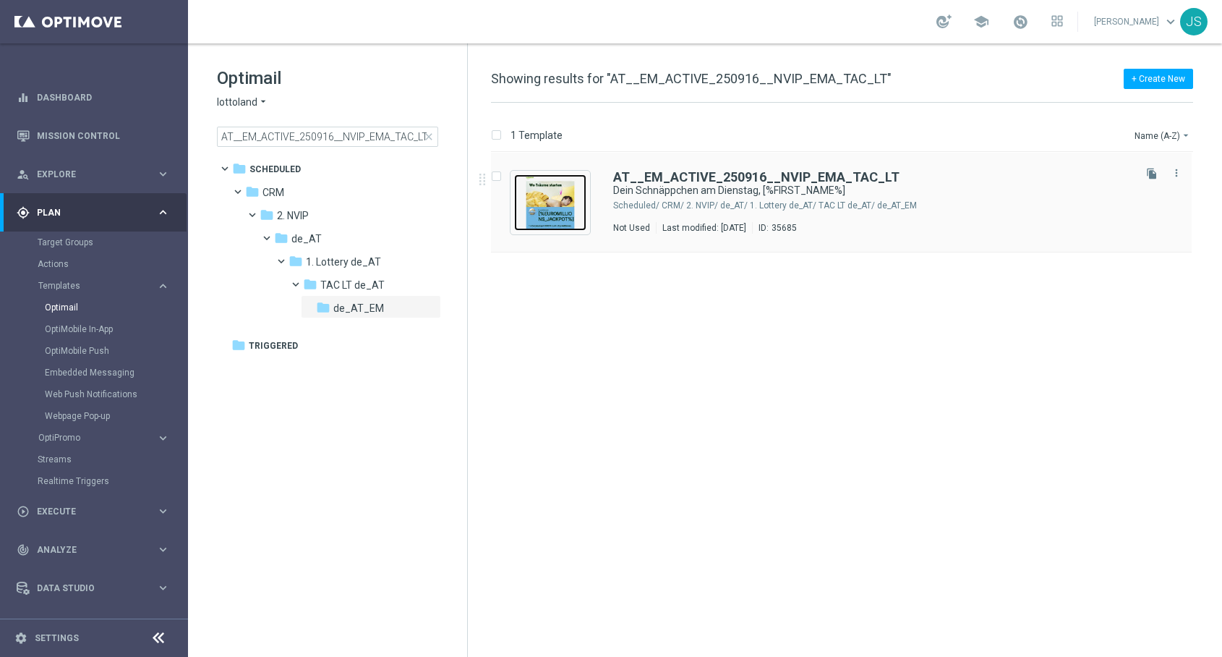
click at [556, 206] on img "Press SPACE to select this row." at bounding box center [550, 202] width 72 height 56
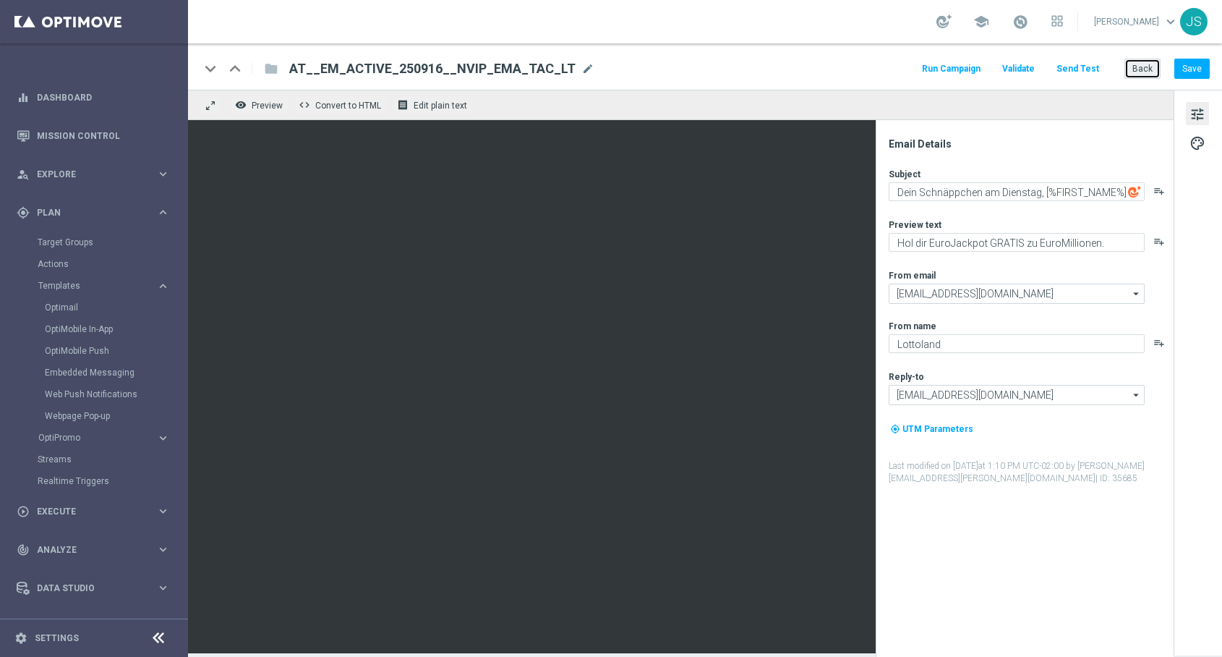
click at [1141, 69] on button "Back" at bounding box center [1143, 69] width 36 height 20
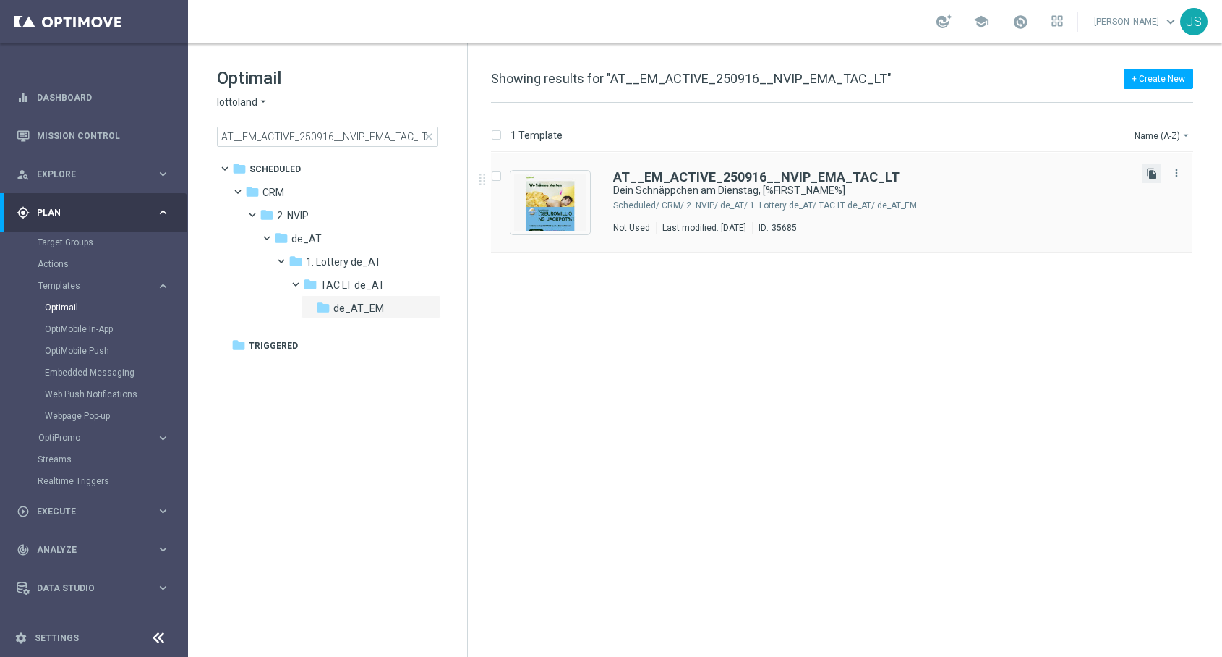
click at [1152, 177] on icon "file_copy" at bounding box center [1153, 174] width 12 height 12
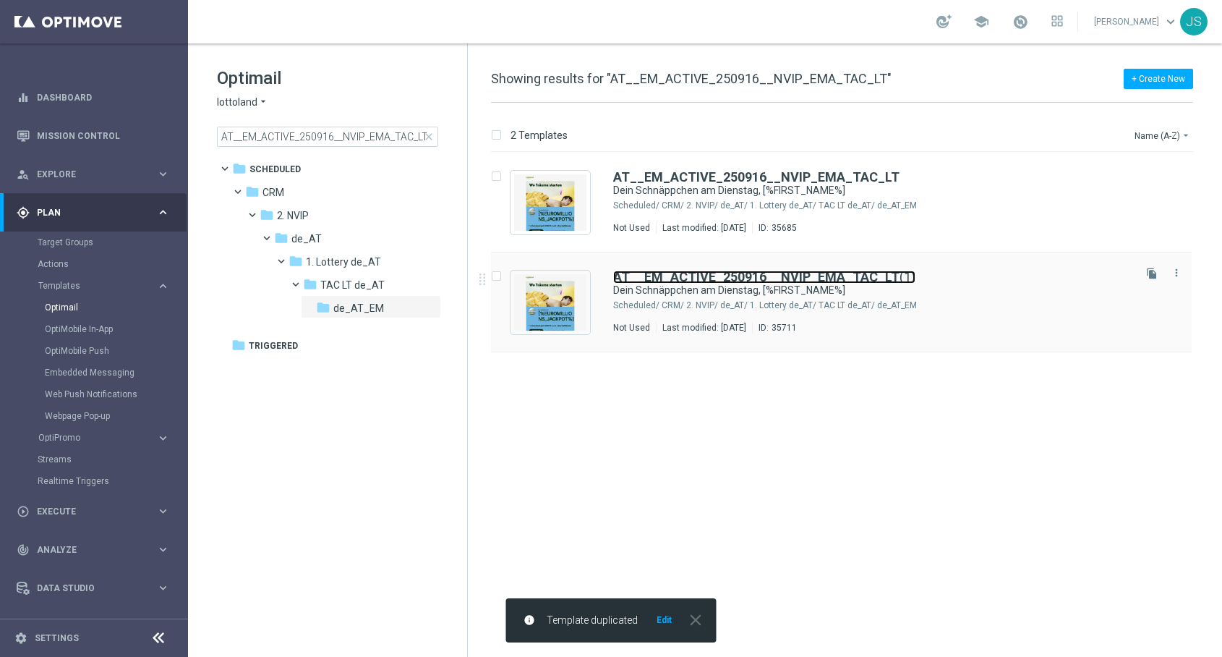
click at [733, 273] on b "AT__EM_ACTIVE_250916__NVIP_EMA_TAC_LT" at bounding box center [756, 276] width 286 height 15
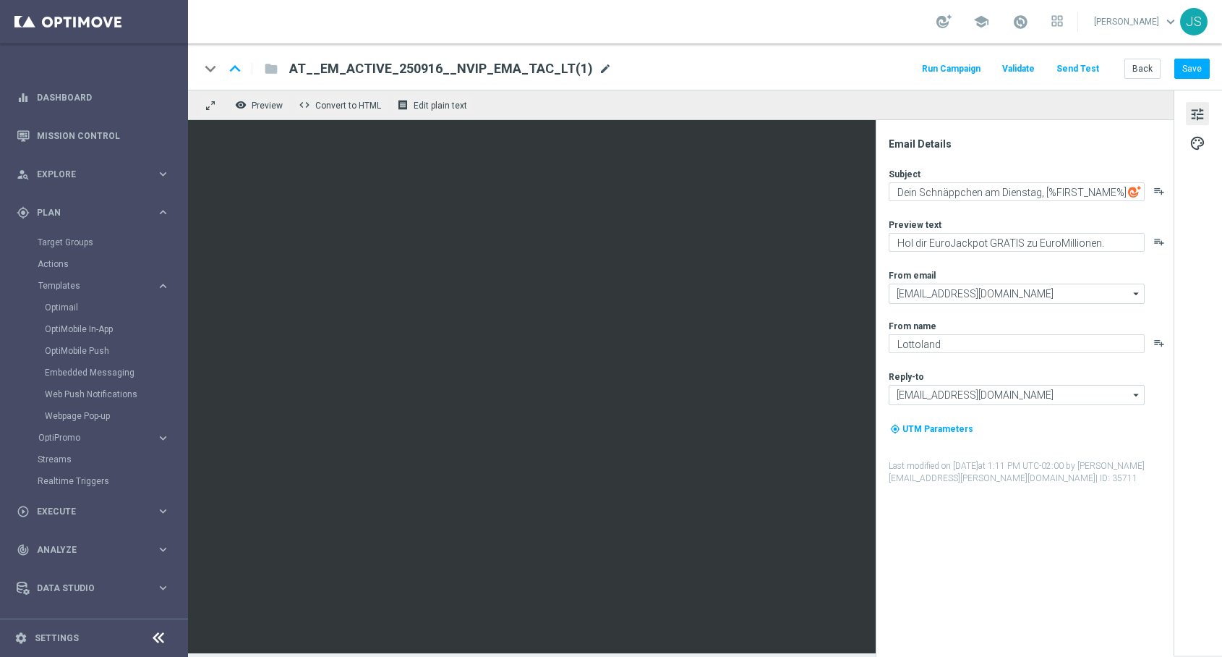
click at [599, 67] on span "mode_edit" at bounding box center [605, 68] width 13 height 13
click at [502, 83] on div "keyboard_arrow_down keyboard_arrow_up folder AT__EM_ACTIVE_250916__NVIP_EMA_TAC…" at bounding box center [705, 66] width 1034 height 46
click at [505, 66] on span "AT__EM_ACTIVE_250916__NVIP_EMA_TAC_LT(1)" at bounding box center [441, 68] width 304 height 17
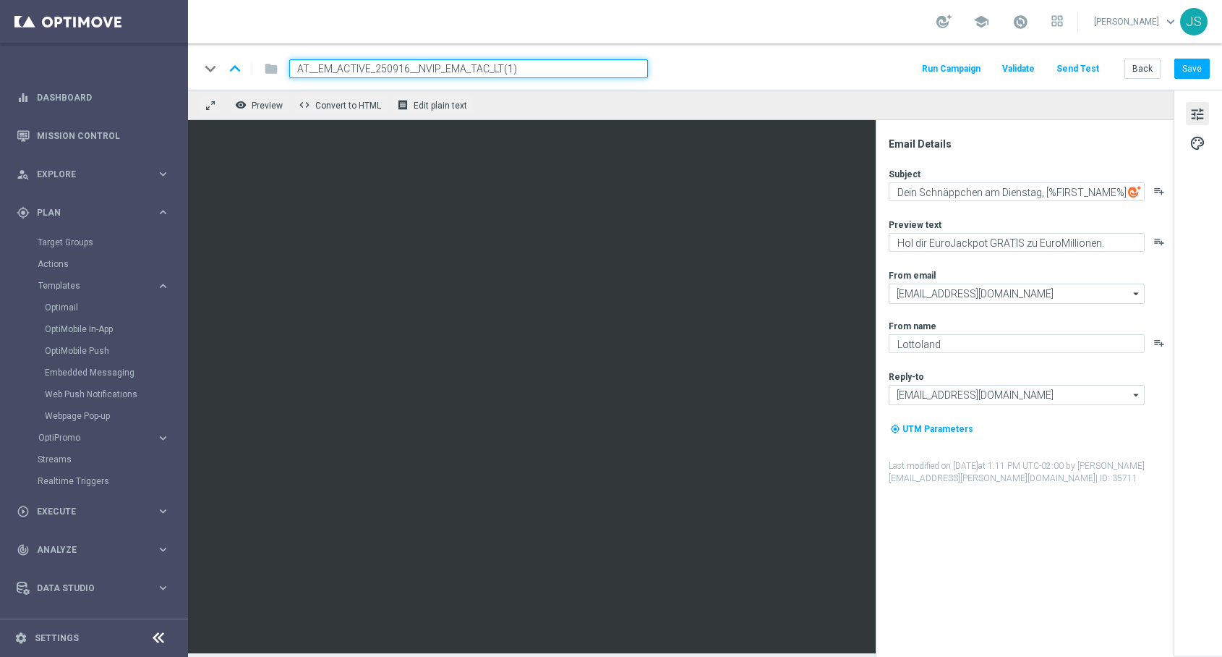
click at [571, 70] on input "AT__EM_ACTIVE_250916__NVIP_EMA_TAC_LT(1)" at bounding box center [468, 68] width 359 height 19
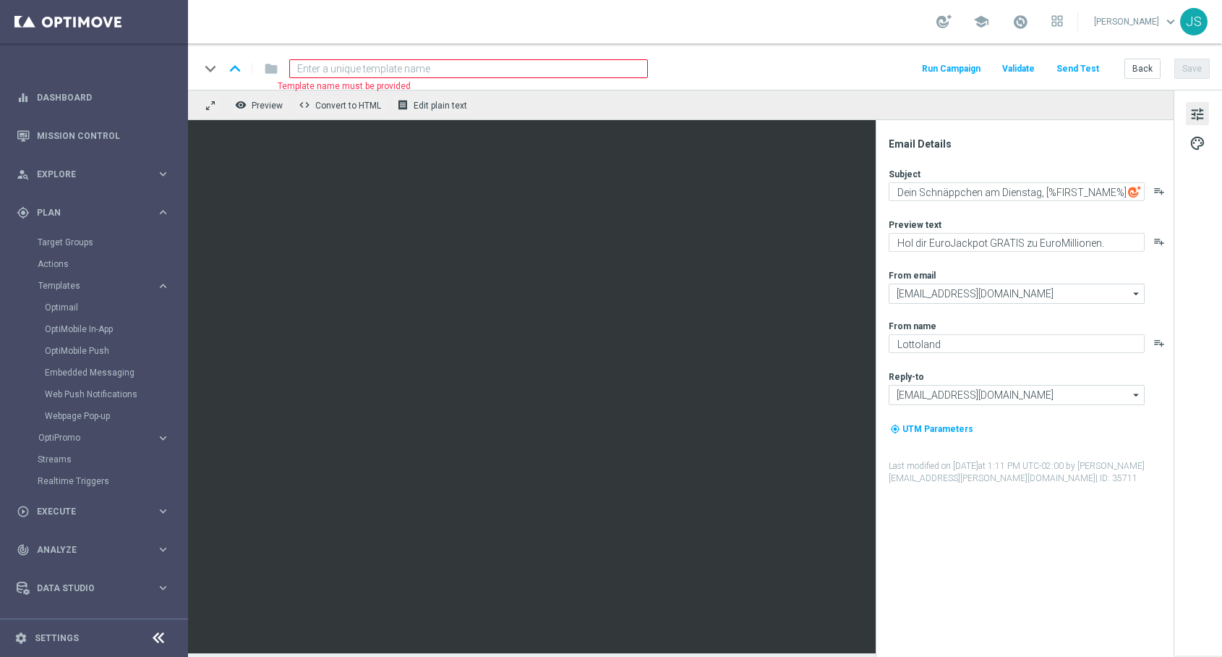
paste input "AT__EM_CHURNED_250916__NVIP_EMA_TAC_LT"
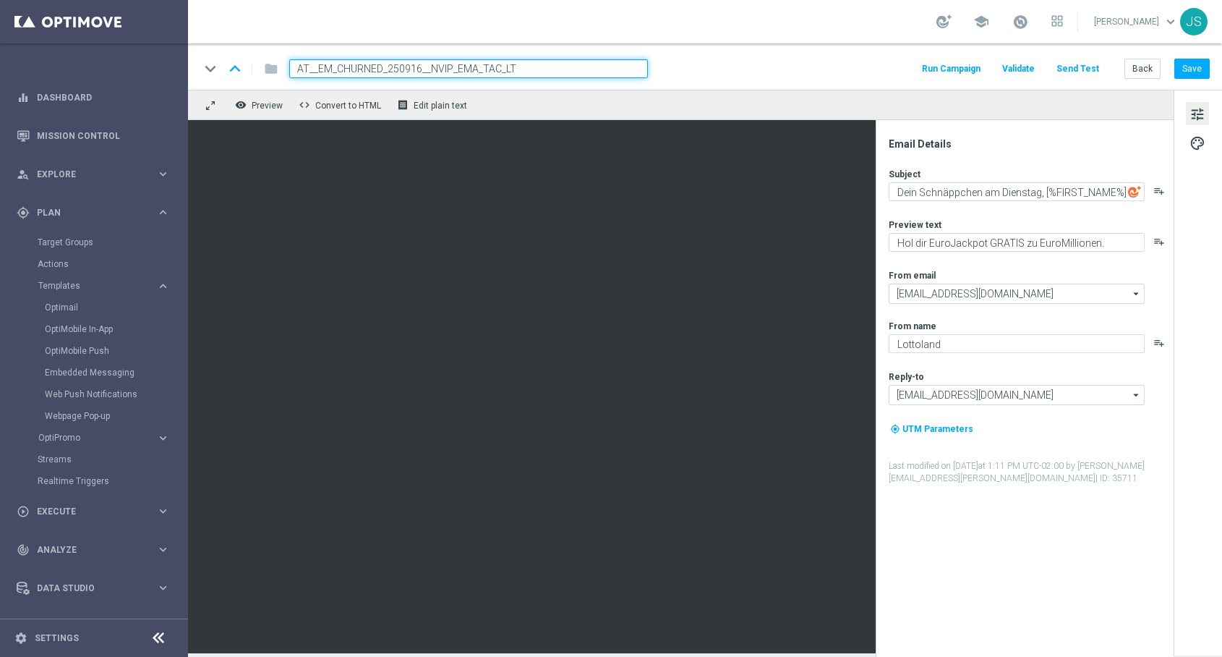
type input "AT__EM_CHURNED_250916__NVIP_EMA_TAC_LT"
click at [616, 73] on input "AT__EM_CHURNED_250916__NVIP_EMA_TAC_LT" at bounding box center [468, 68] width 359 height 19
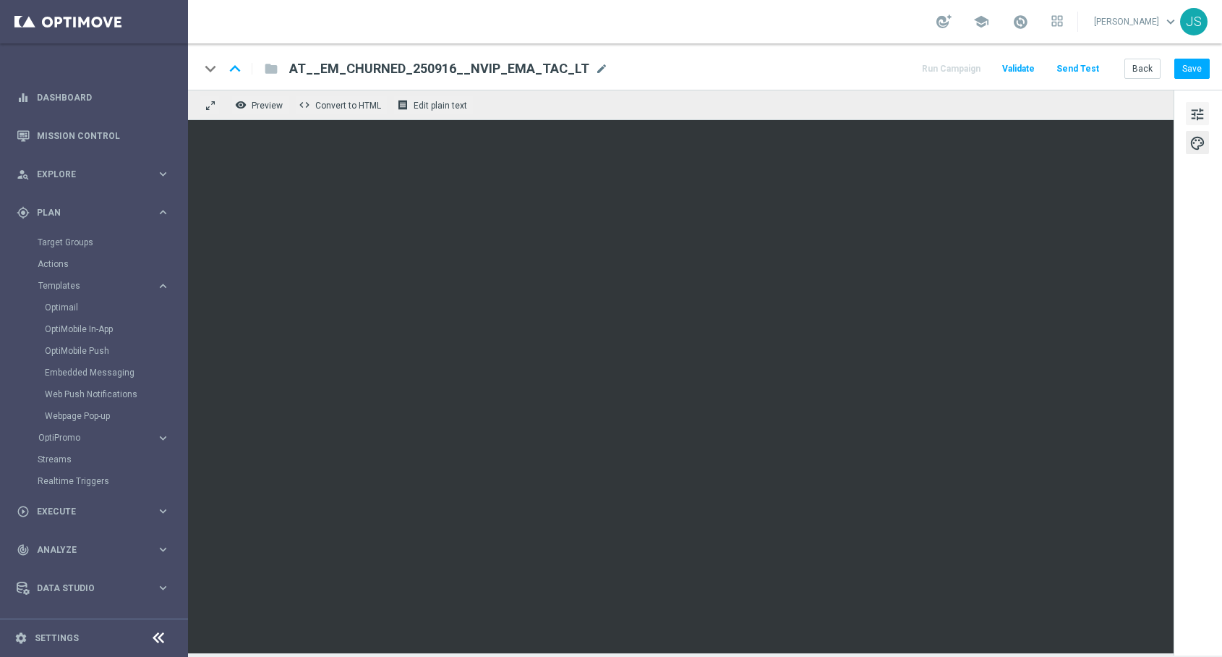
click at [1196, 114] on span "tune" at bounding box center [1198, 114] width 16 height 19
click at [1196, 71] on button "Save" at bounding box center [1192, 69] width 35 height 20
click at [1078, 77] on button "Send Test" at bounding box center [1078, 69] width 47 height 20
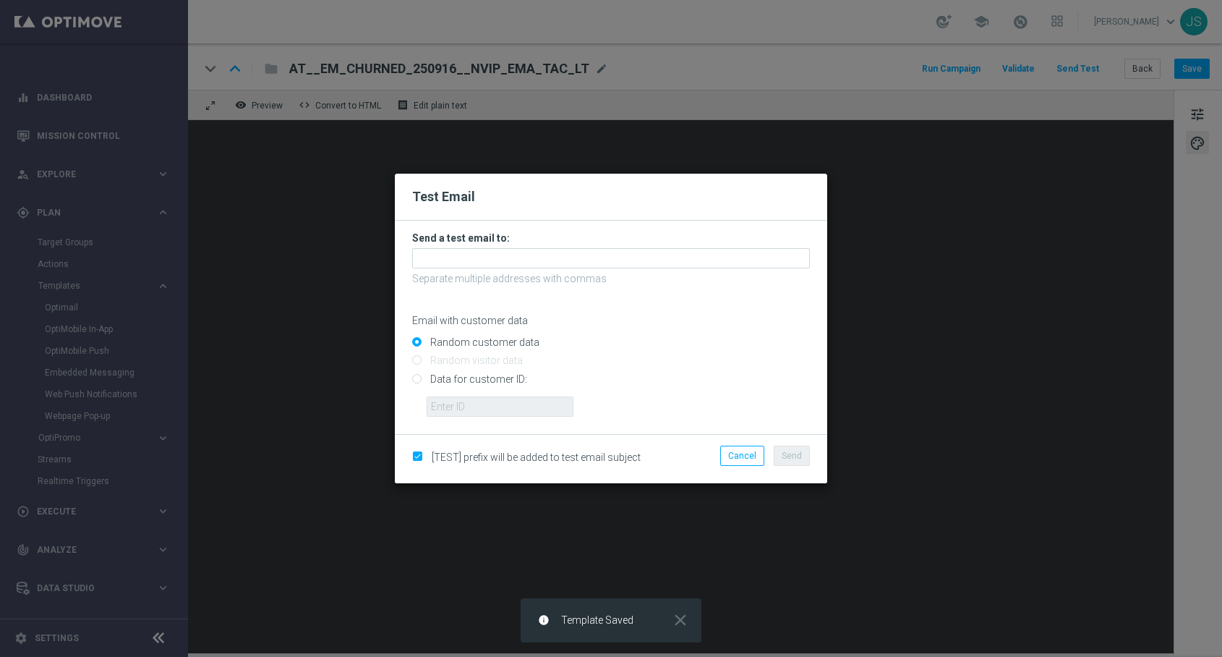
click at [514, 270] on form "Send a test email to: Separate multiple addresses with commas Email with custom…" at bounding box center [611, 323] width 398 height 185
click at [514, 263] on input "text" at bounding box center [611, 258] width 398 height 20
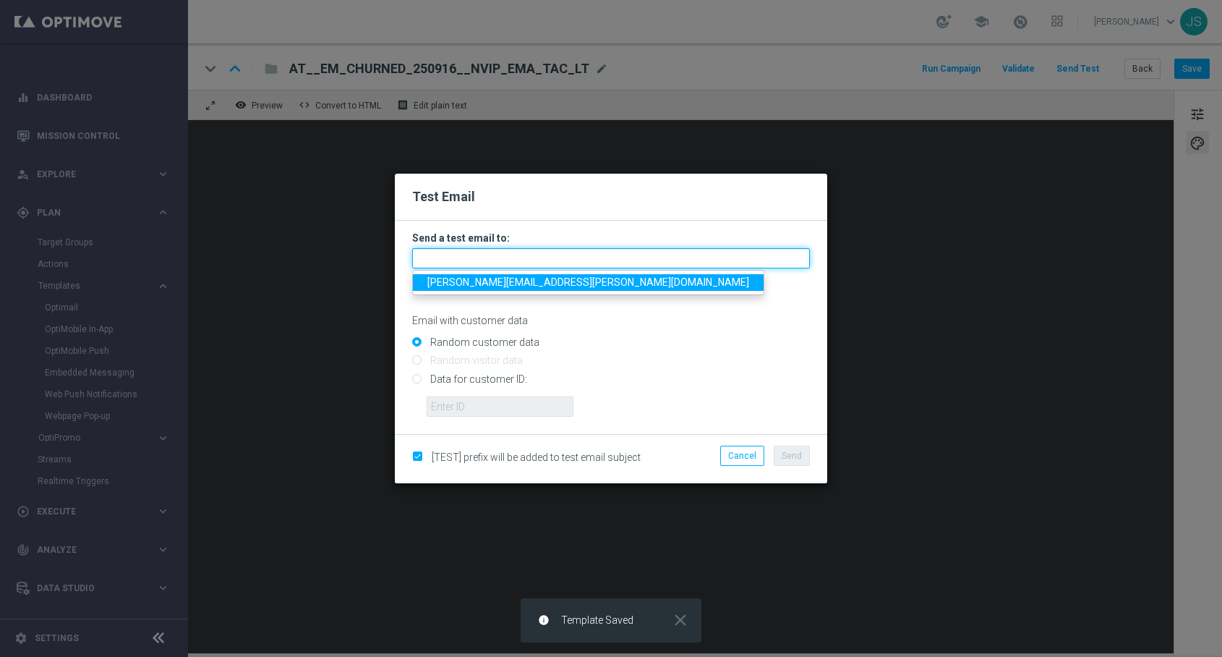
type input "[PERSON_NAME][EMAIL_ADDRESS][PERSON_NAME][DOMAIN_NAME]"
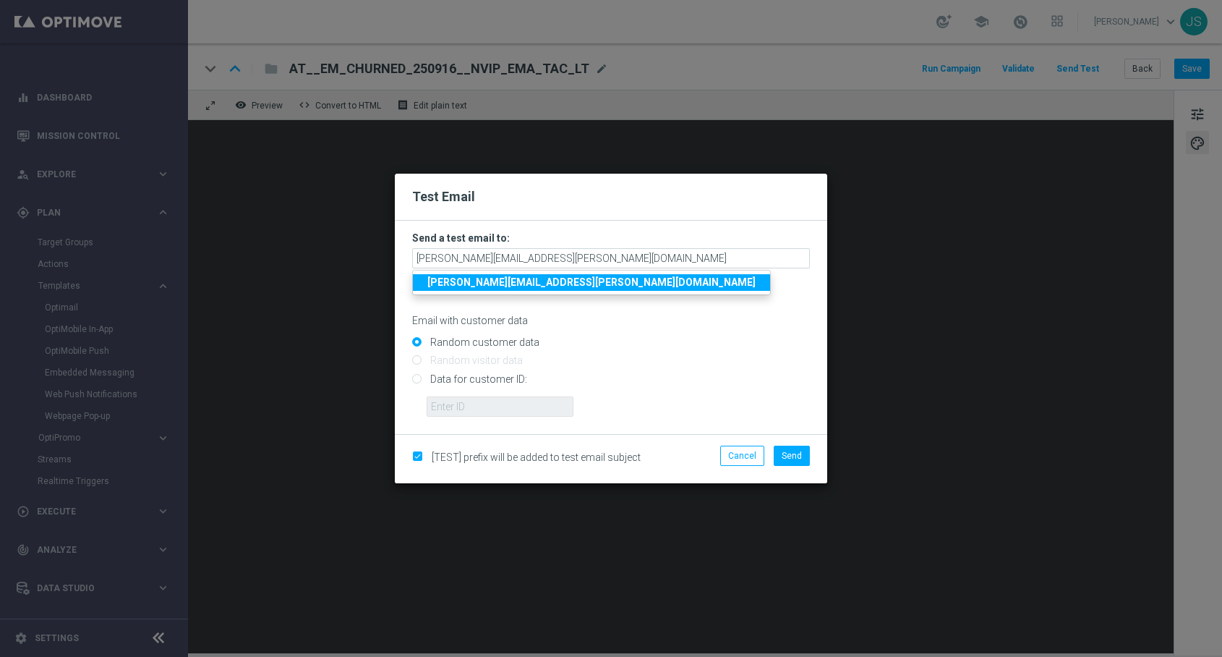
click at [481, 377] on input "Data for customer ID:" at bounding box center [611, 385] width 398 height 20
radio input "true"
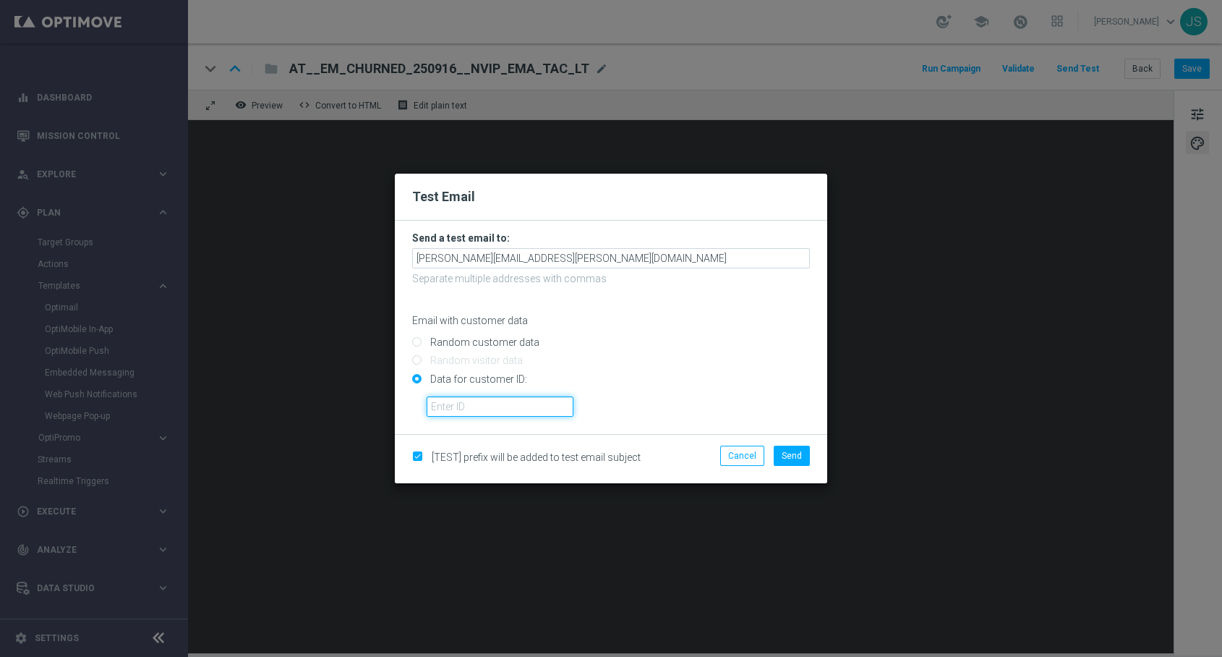
click at [468, 406] on input "text" at bounding box center [500, 406] width 147 height 20
paste input "224495972"
type input "224495972"
click at [796, 453] on span "Send" at bounding box center [792, 456] width 20 height 10
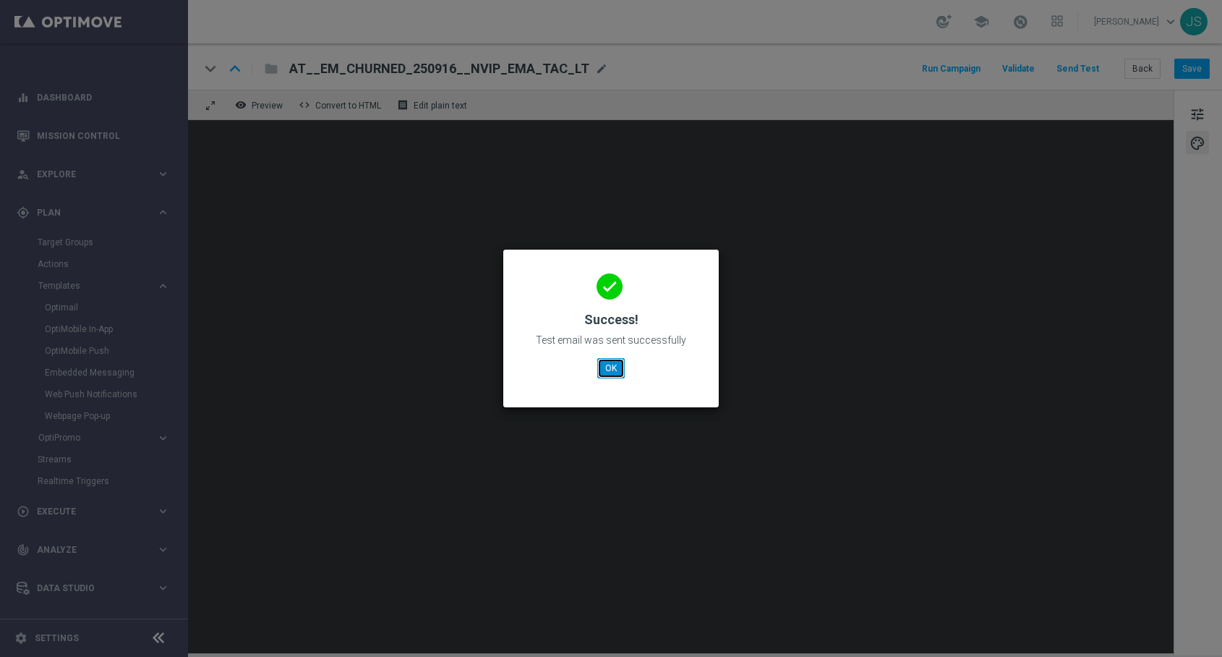
click at [600, 361] on button "OK" at bounding box center [611, 368] width 27 height 20
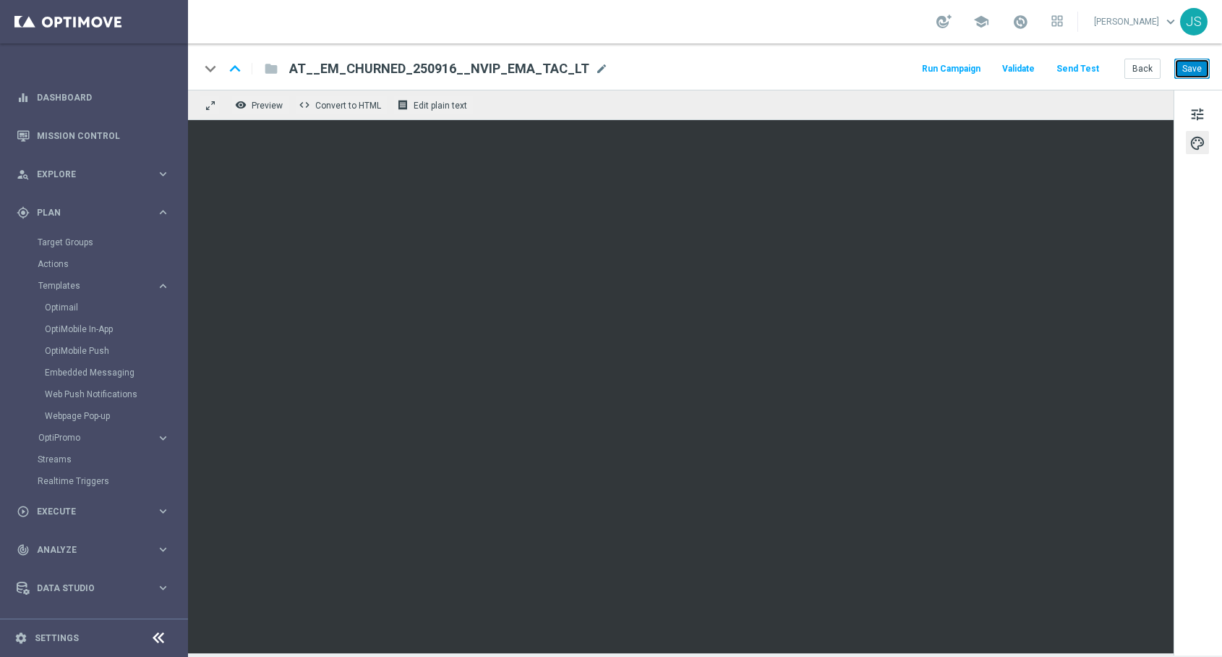
click at [1193, 69] on button "Save" at bounding box center [1192, 69] width 35 height 20
